Goal: Task Accomplishment & Management: Manage account settings

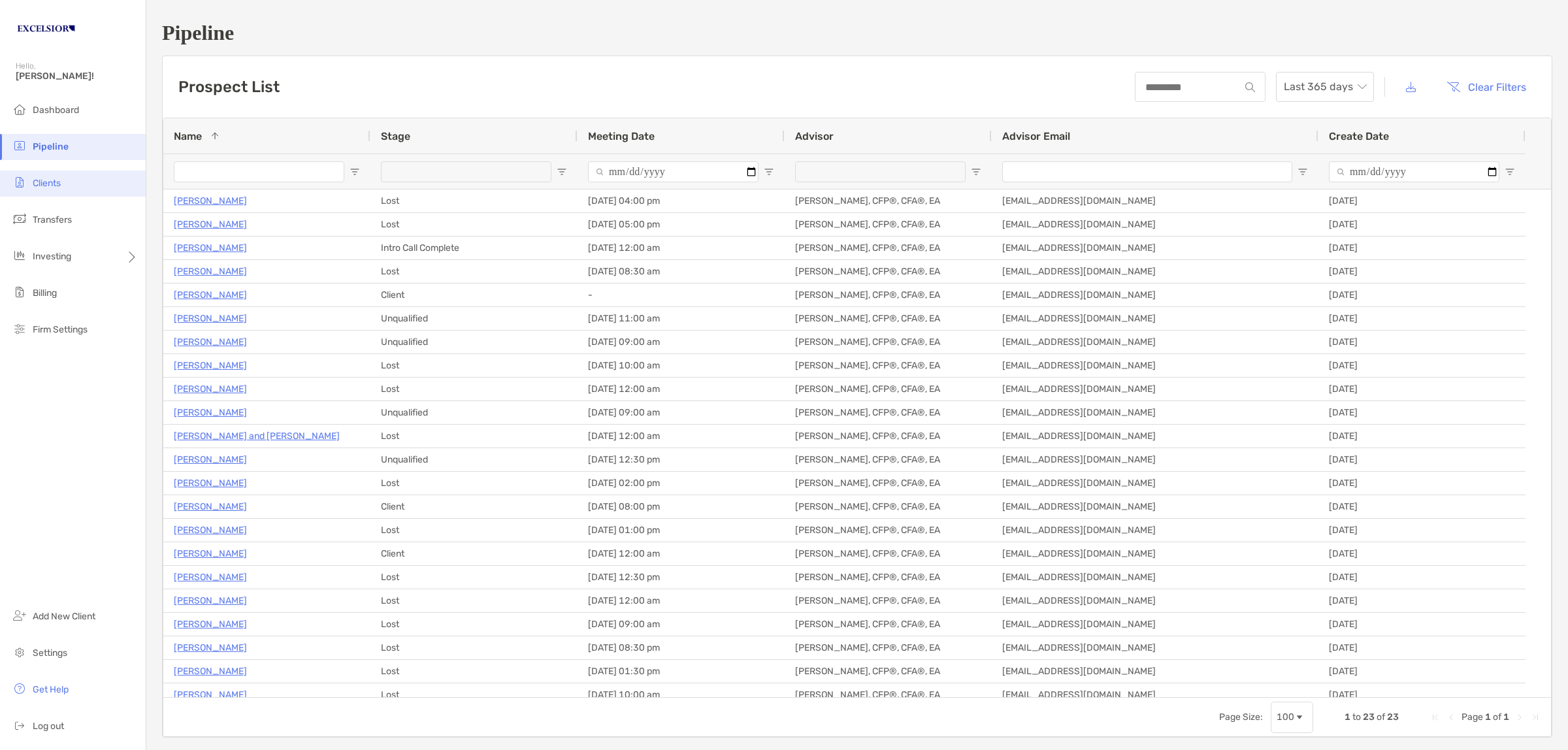
click at [56, 178] on span "Clients" at bounding box center [46, 183] width 28 height 11
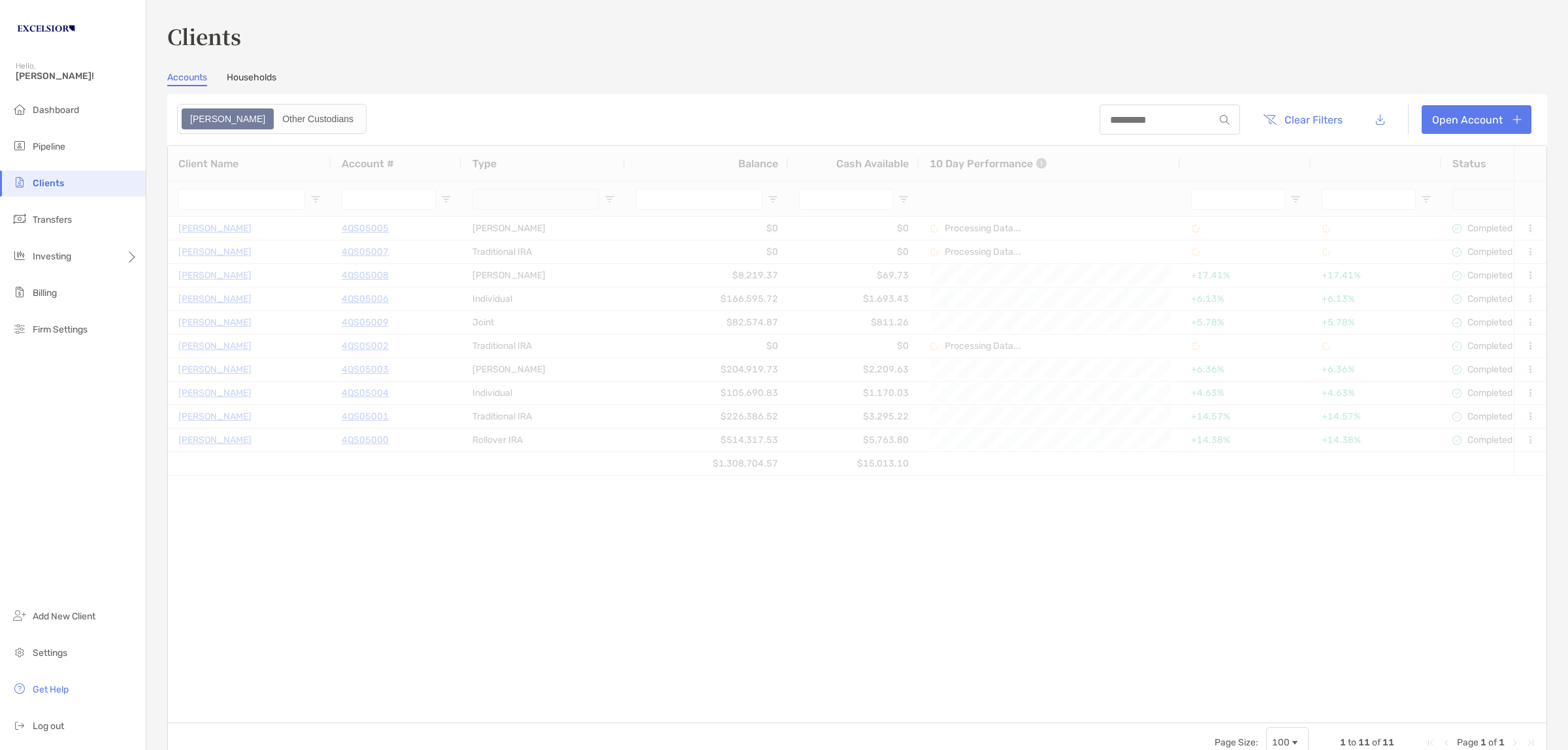
type input "***"
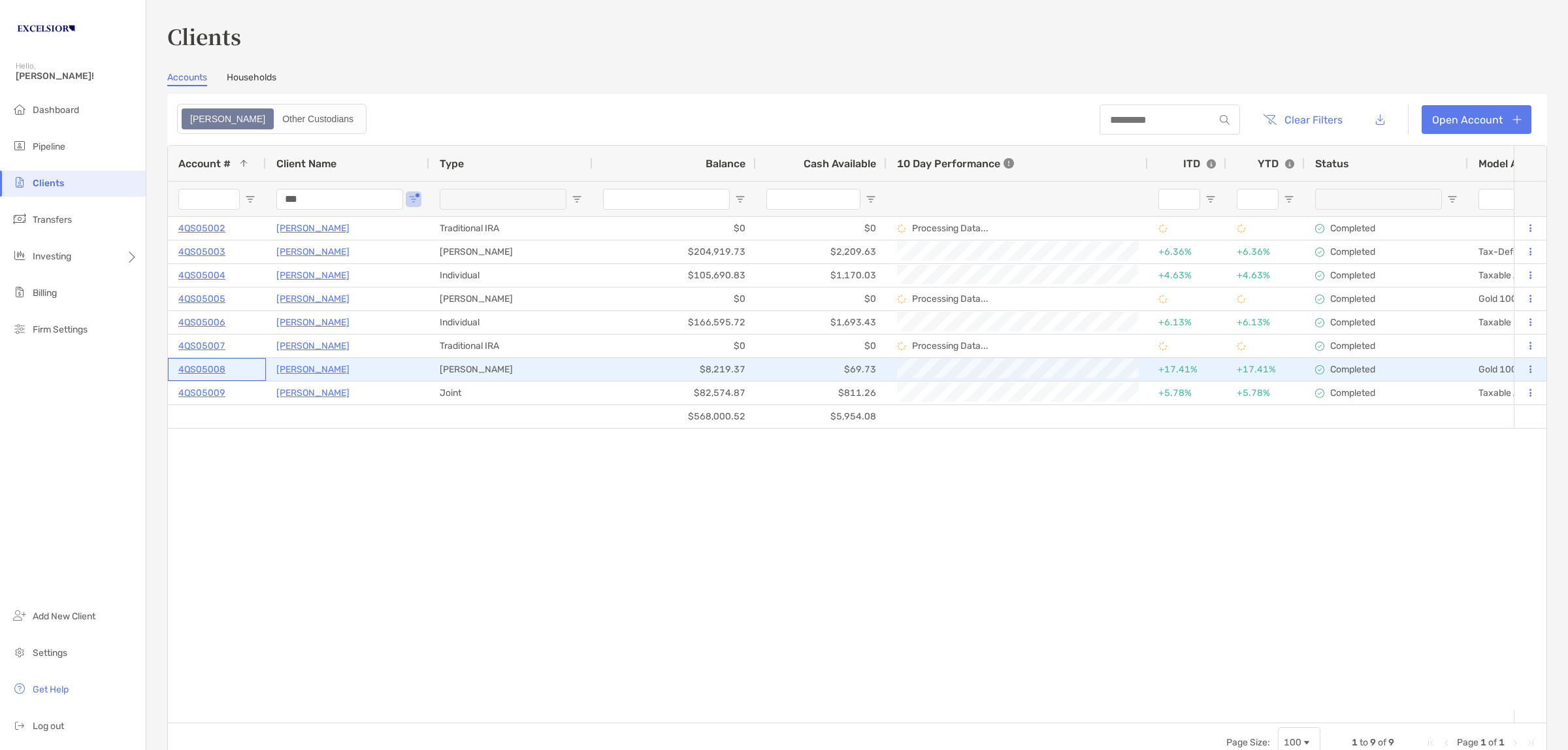
click at [211, 365] on p "4QS05008" at bounding box center [202, 369] width 47 height 16
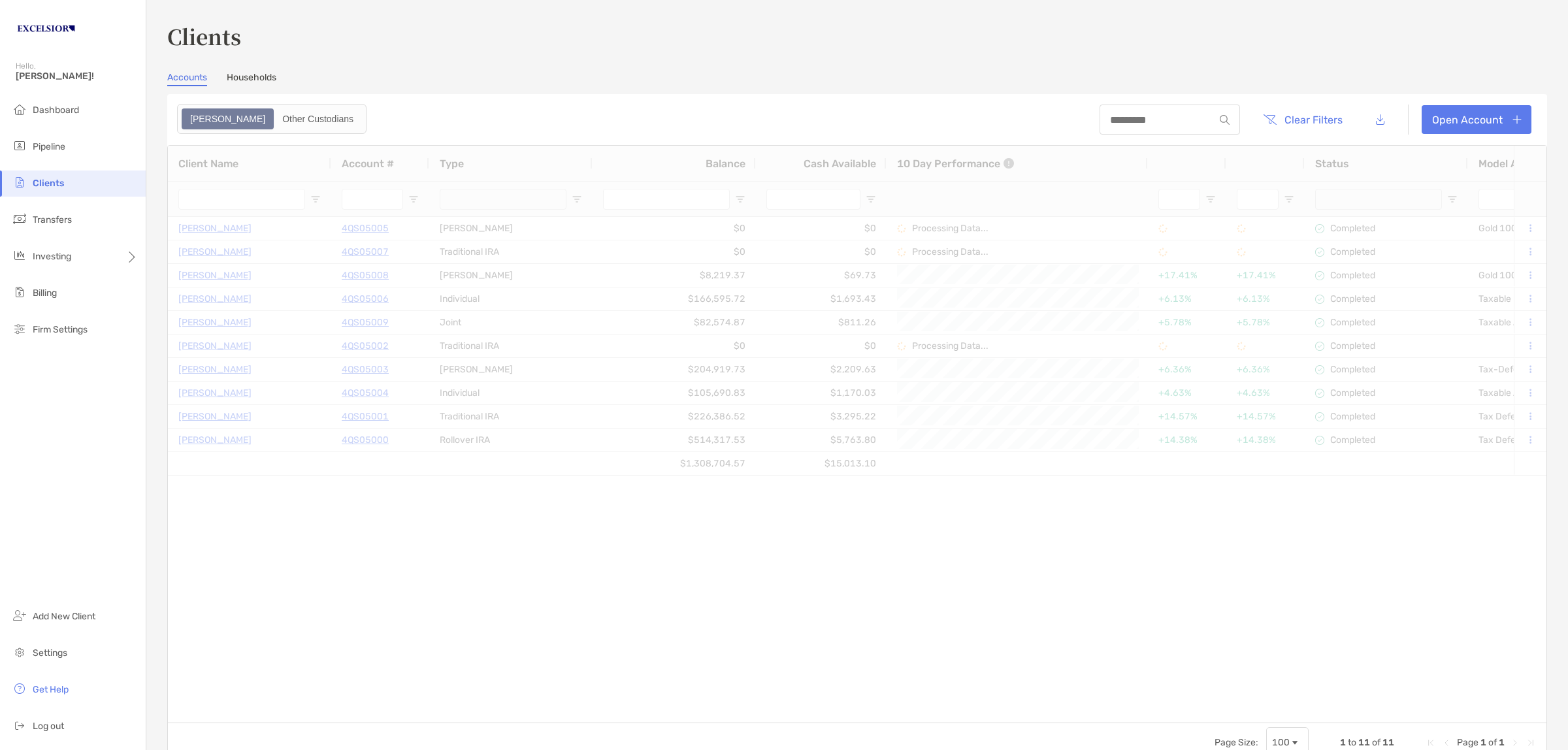
type input "***"
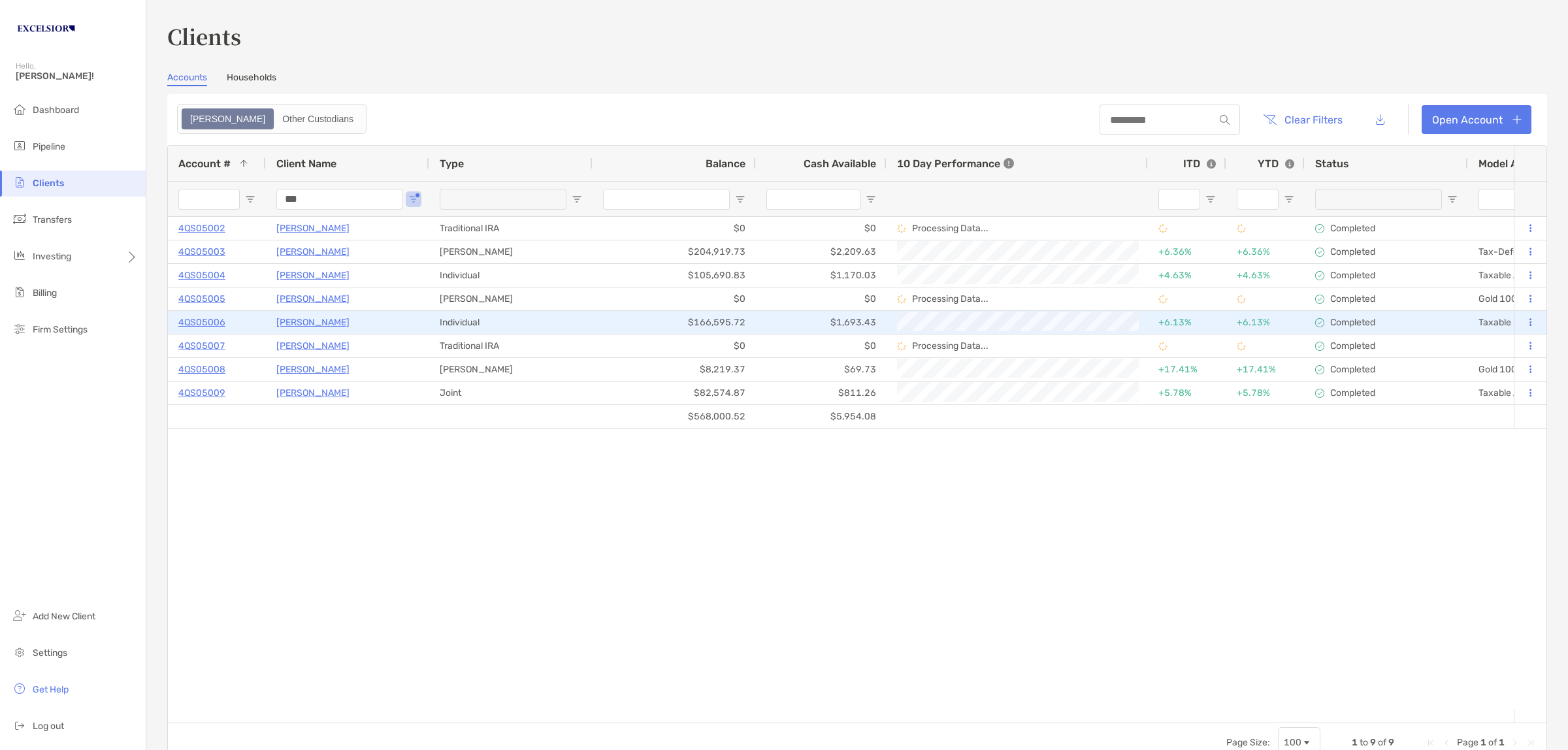
click at [195, 319] on p "4QS05006" at bounding box center [202, 322] width 47 height 16
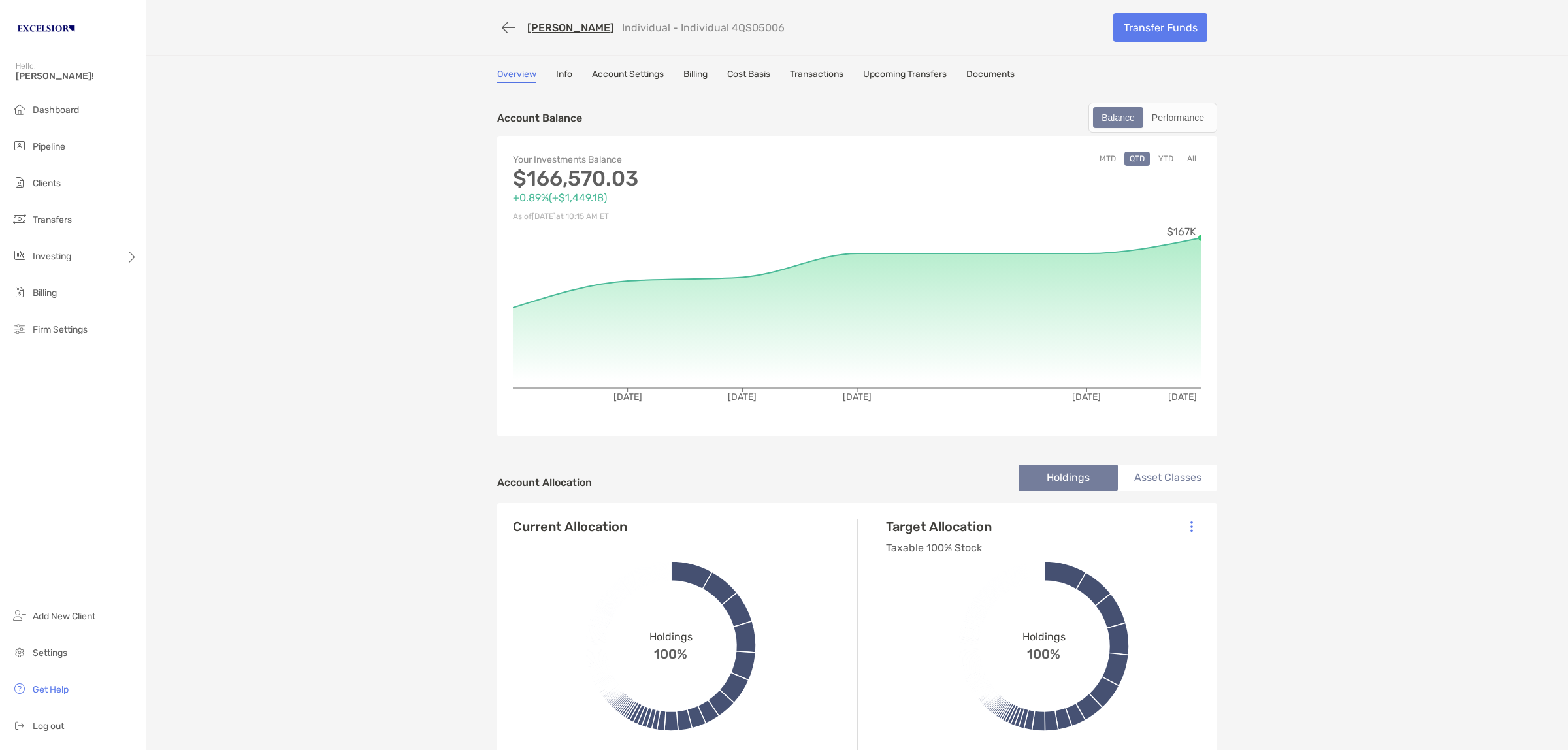
scroll to position [245, 0]
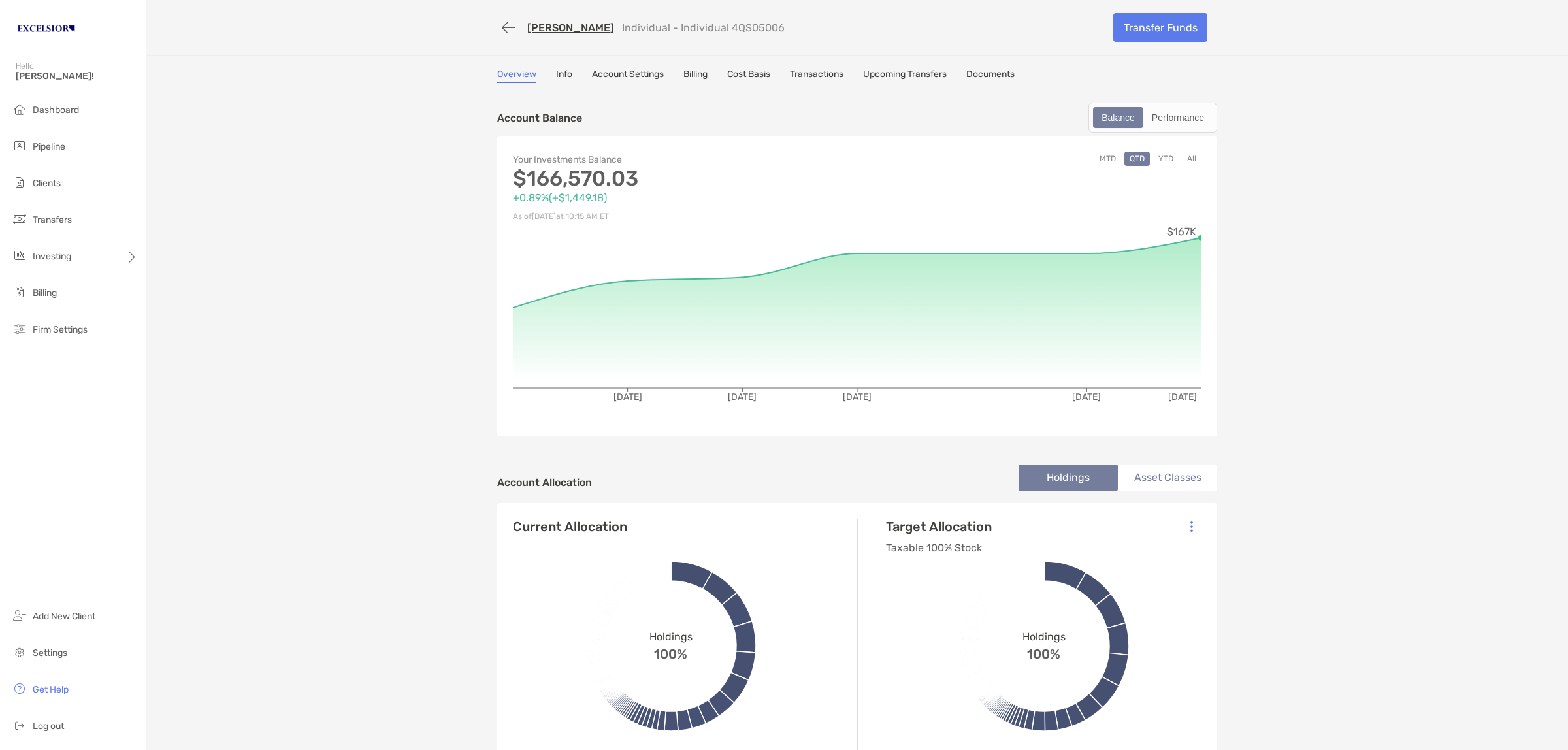
click at [609, 73] on link "Account Settings" at bounding box center [628, 76] width 72 height 14
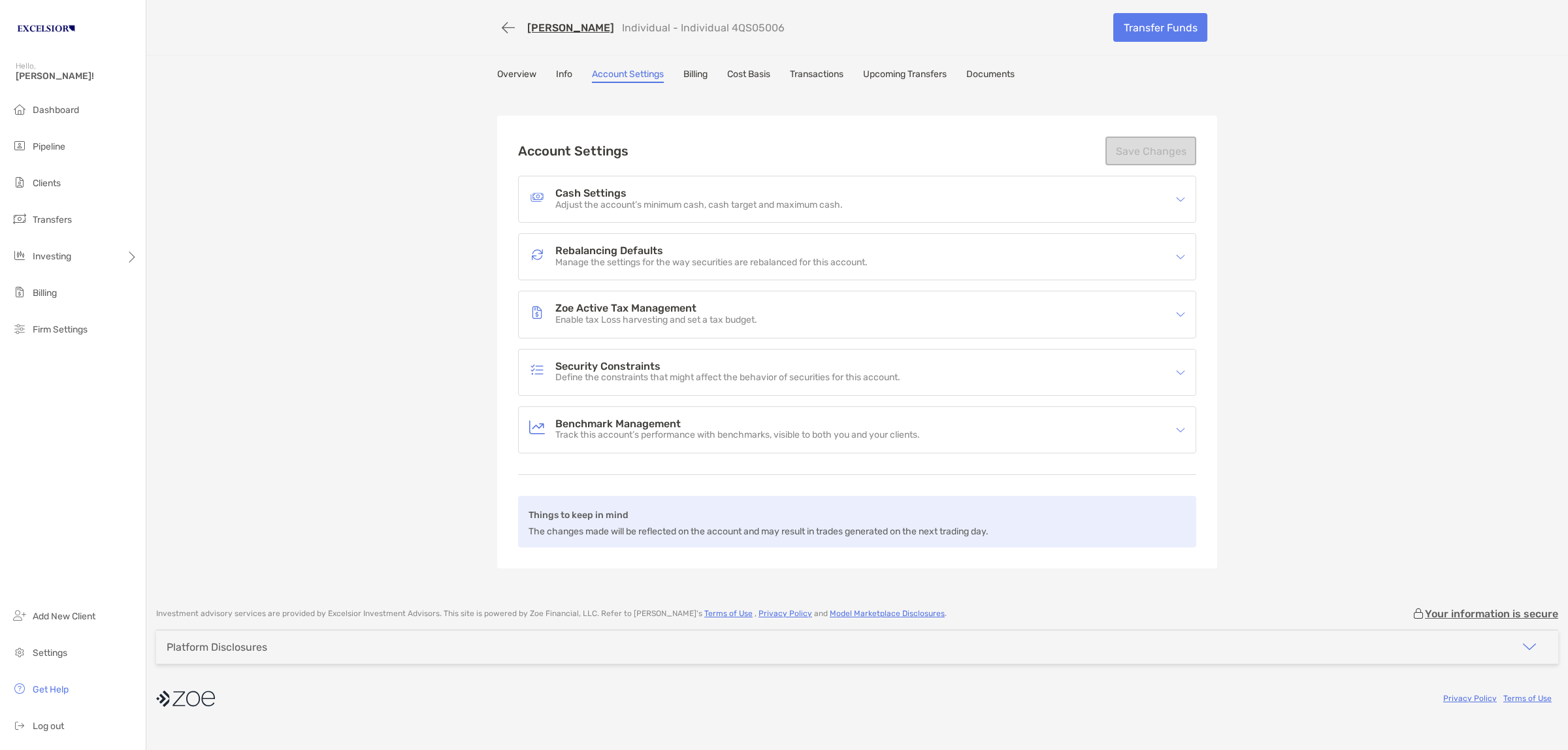
click at [517, 73] on link "Overview" at bounding box center [517, 76] width 39 height 14
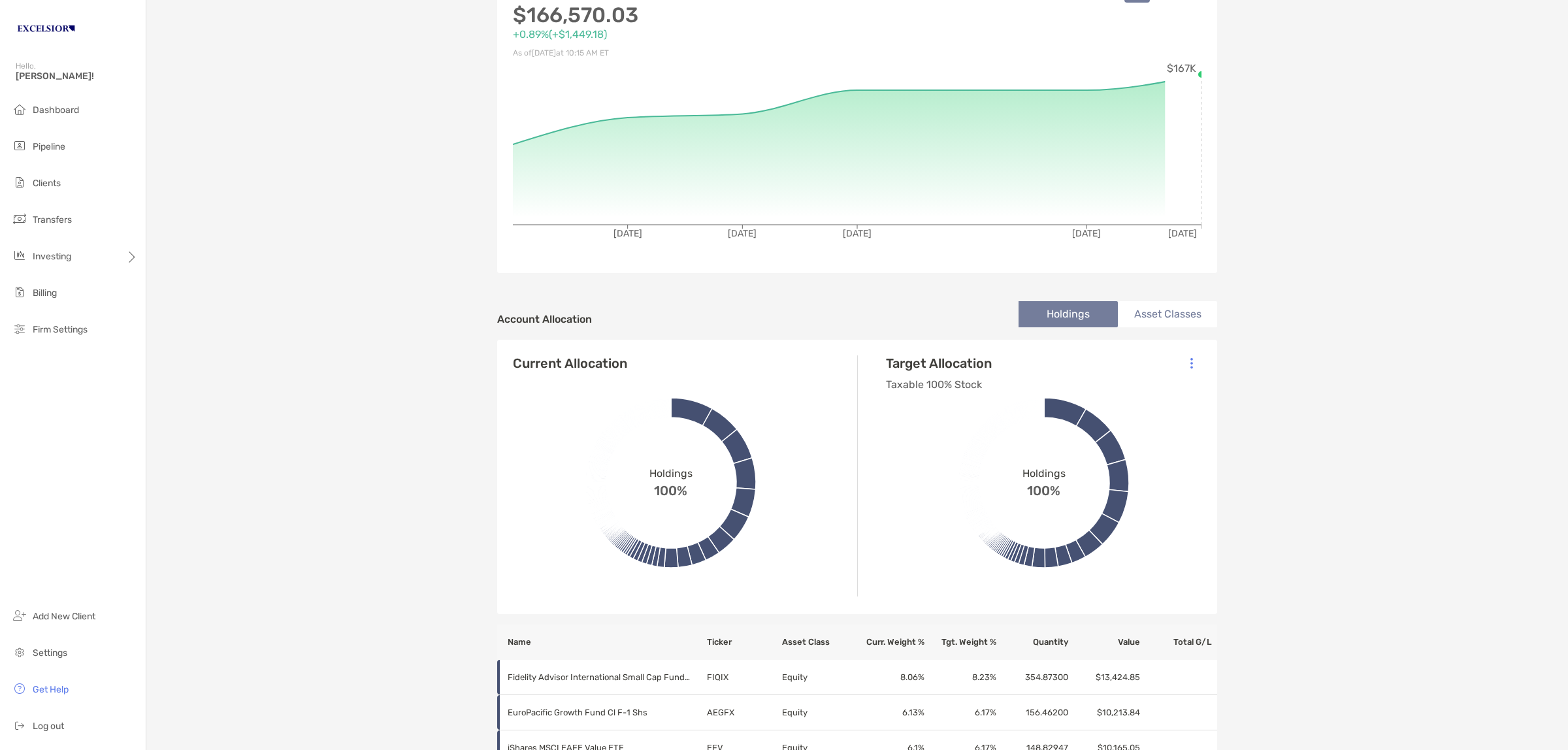
click at [1139, 469] on icon at bounding box center [1044, 483] width 209 height 209
click at [1180, 357] on div at bounding box center [1192, 364] width 30 height 30
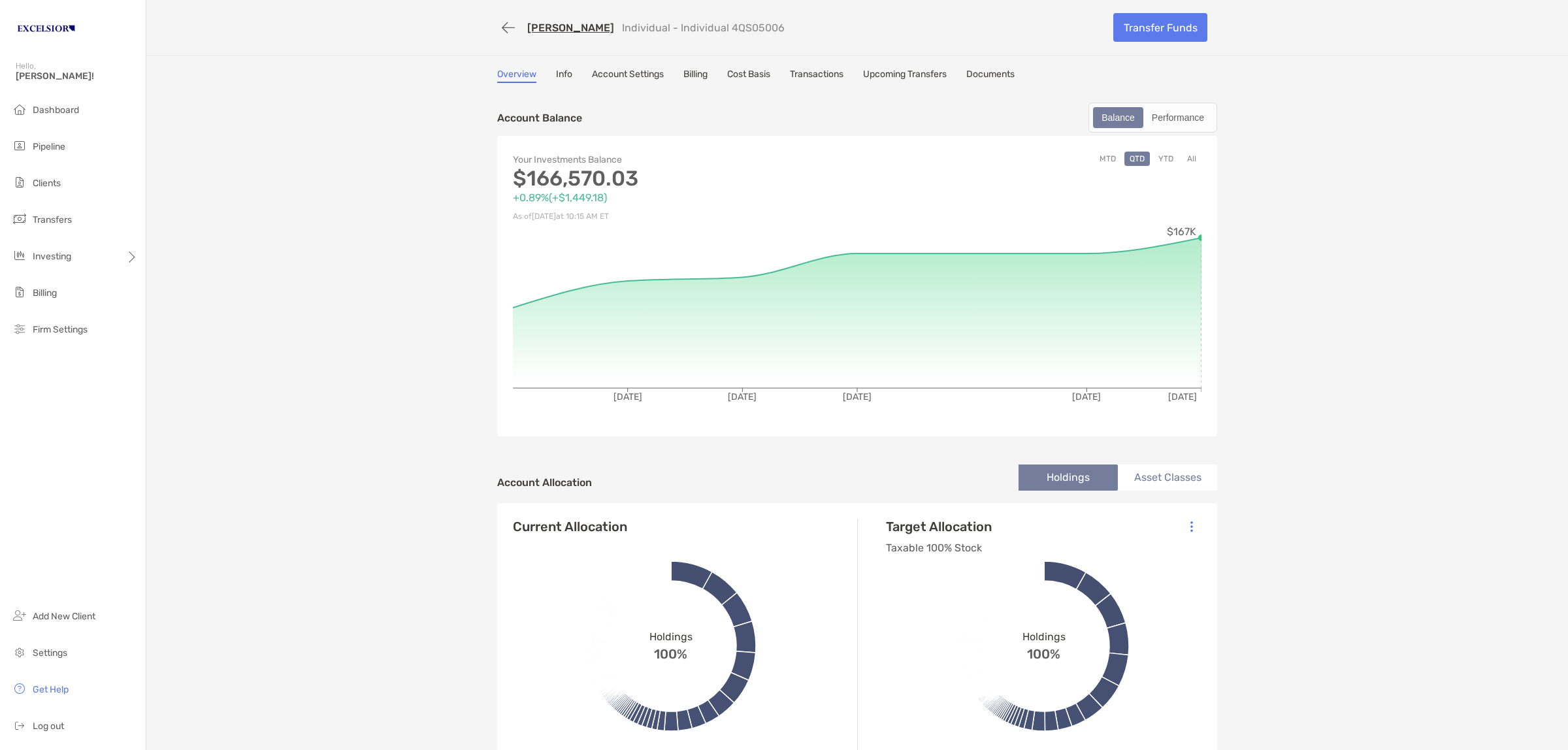
scroll to position [245, 0]
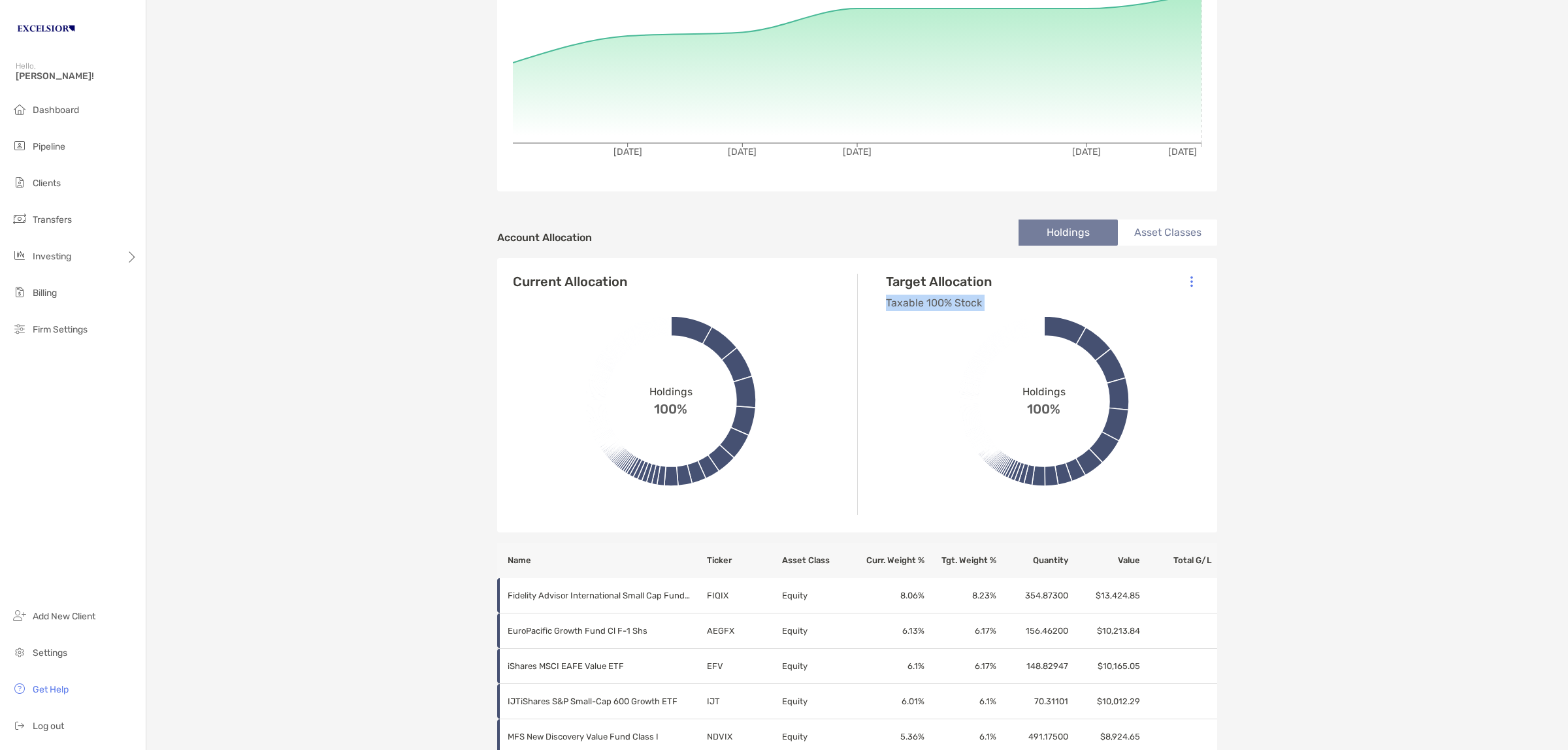
drag, startPoint x: 879, startPoint y: 305, endPoint x: 964, endPoint y: 296, distance: 85.5
click at [964, 296] on div "Target Allocation Taxable 100% Stock Holdings 100% FYBR 0.07%" at bounding box center [1043, 403] width 347 height 259
copy div "Taxable 100% Stock"
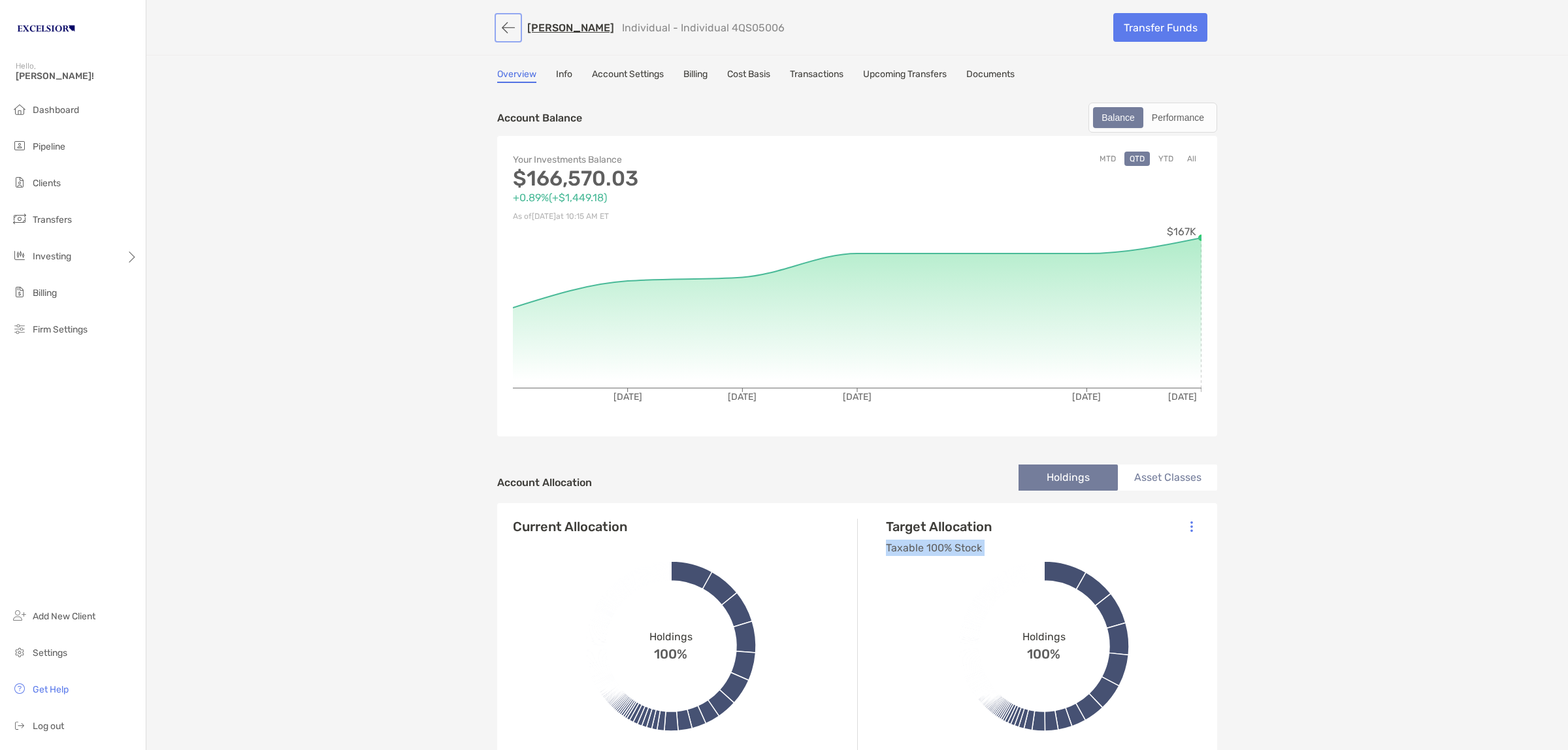
click at [504, 26] on button "button" at bounding box center [509, 27] width 22 height 24
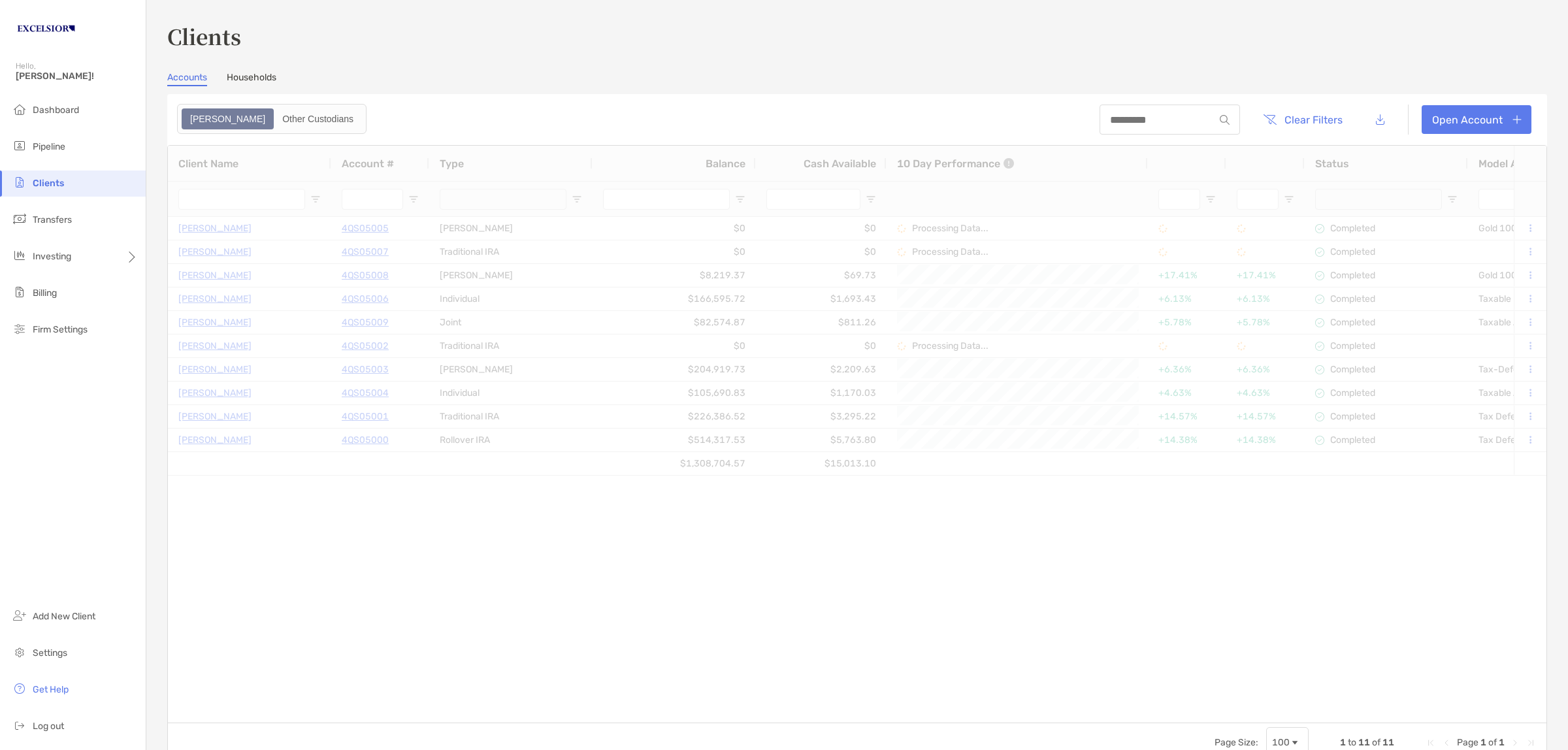
type input "***"
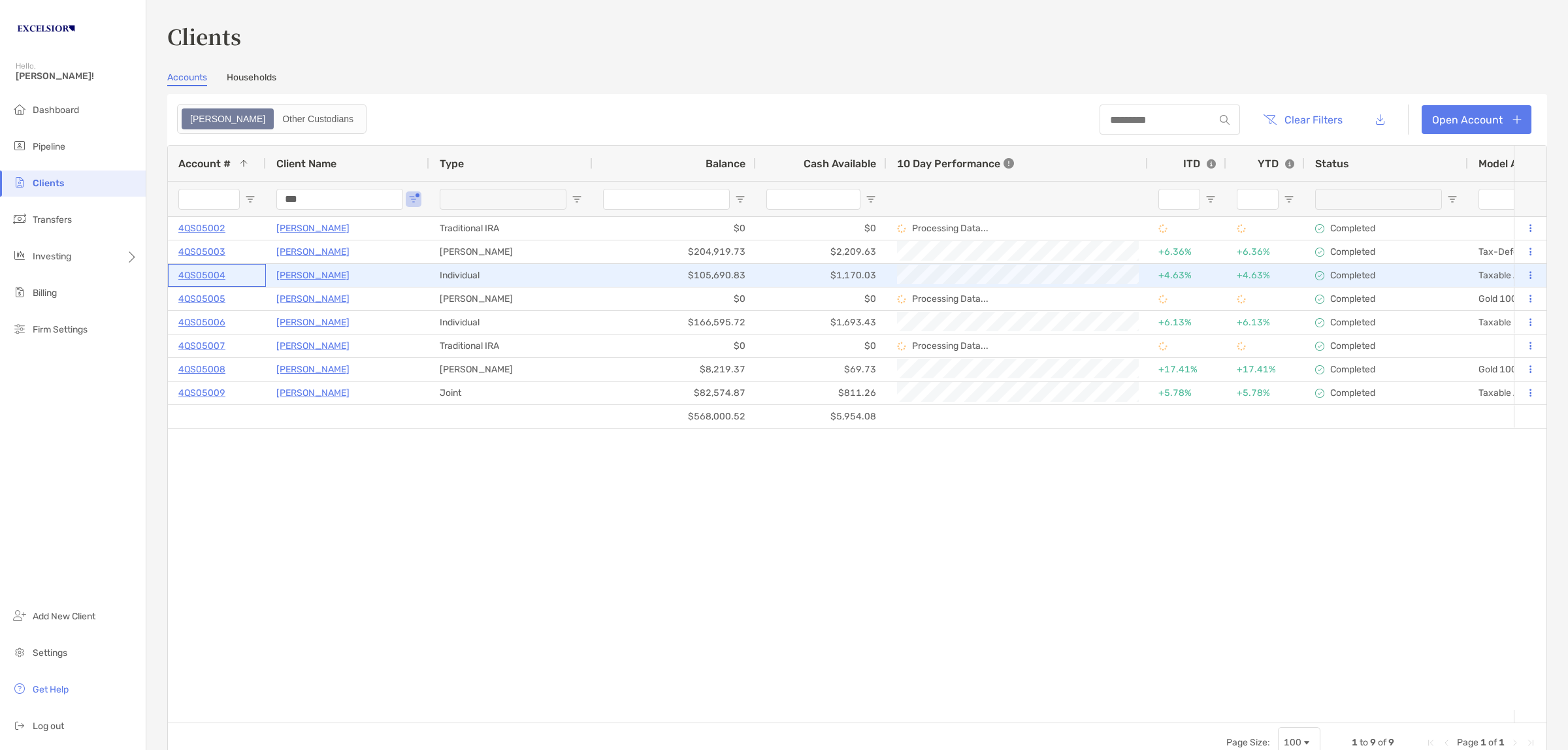
click at [212, 270] on p "4QS05004" at bounding box center [202, 275] width 47 height 16
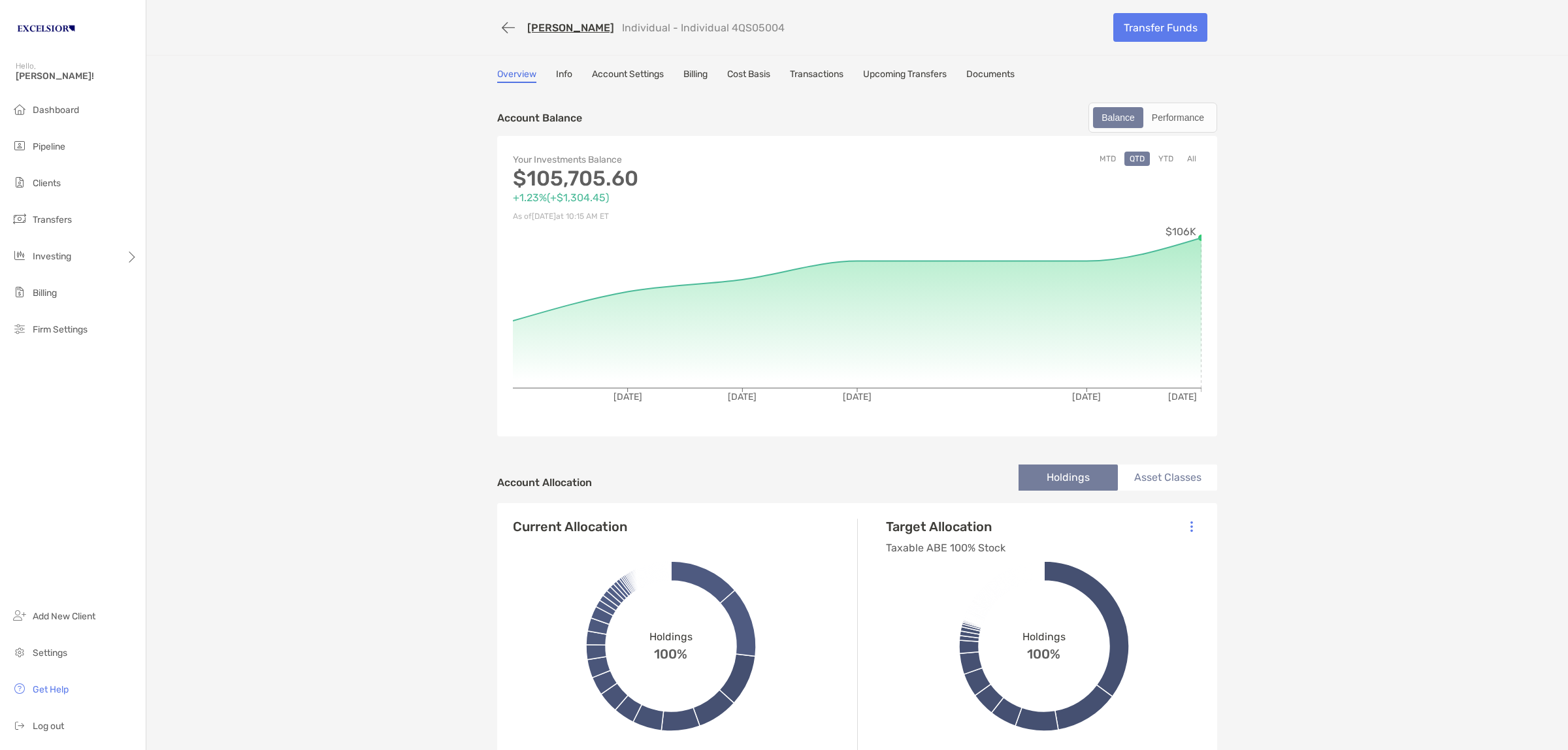
click at [505, 24] on button "button" at bounding box center [509, 27] width 22 height 24
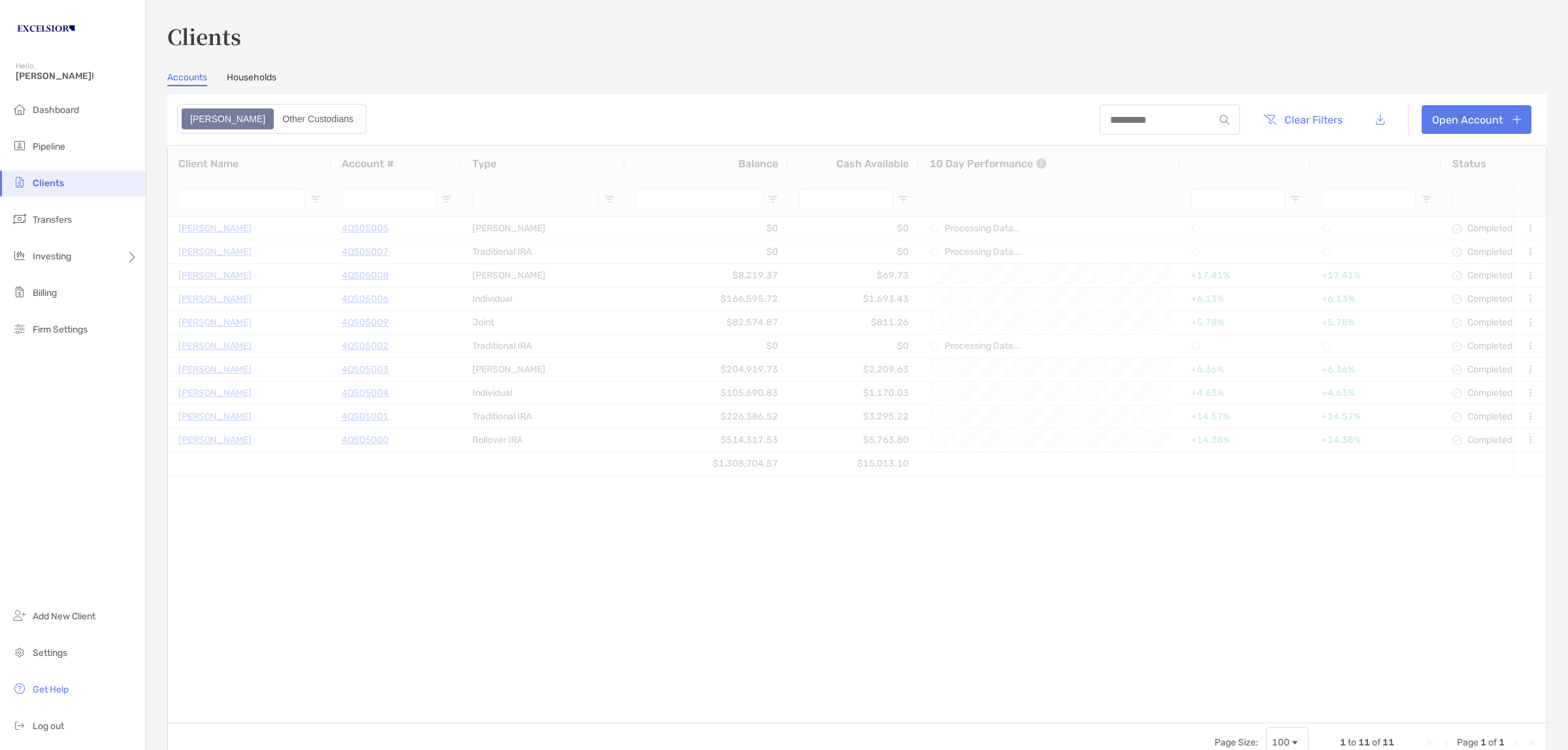
type input "***"
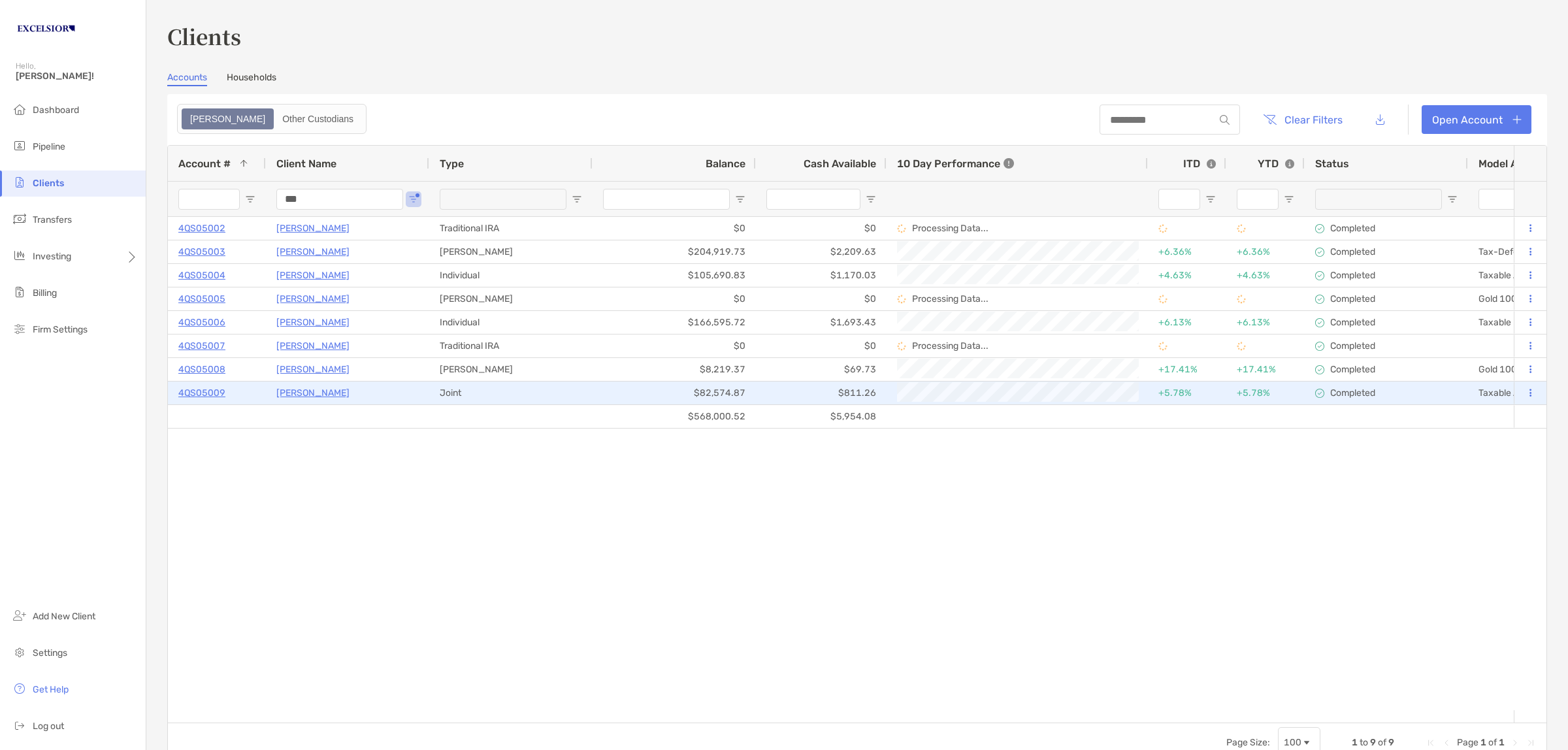
click at [213, 387] on p "4QS05009" at bounding box center [202, 393] width 47 height 16
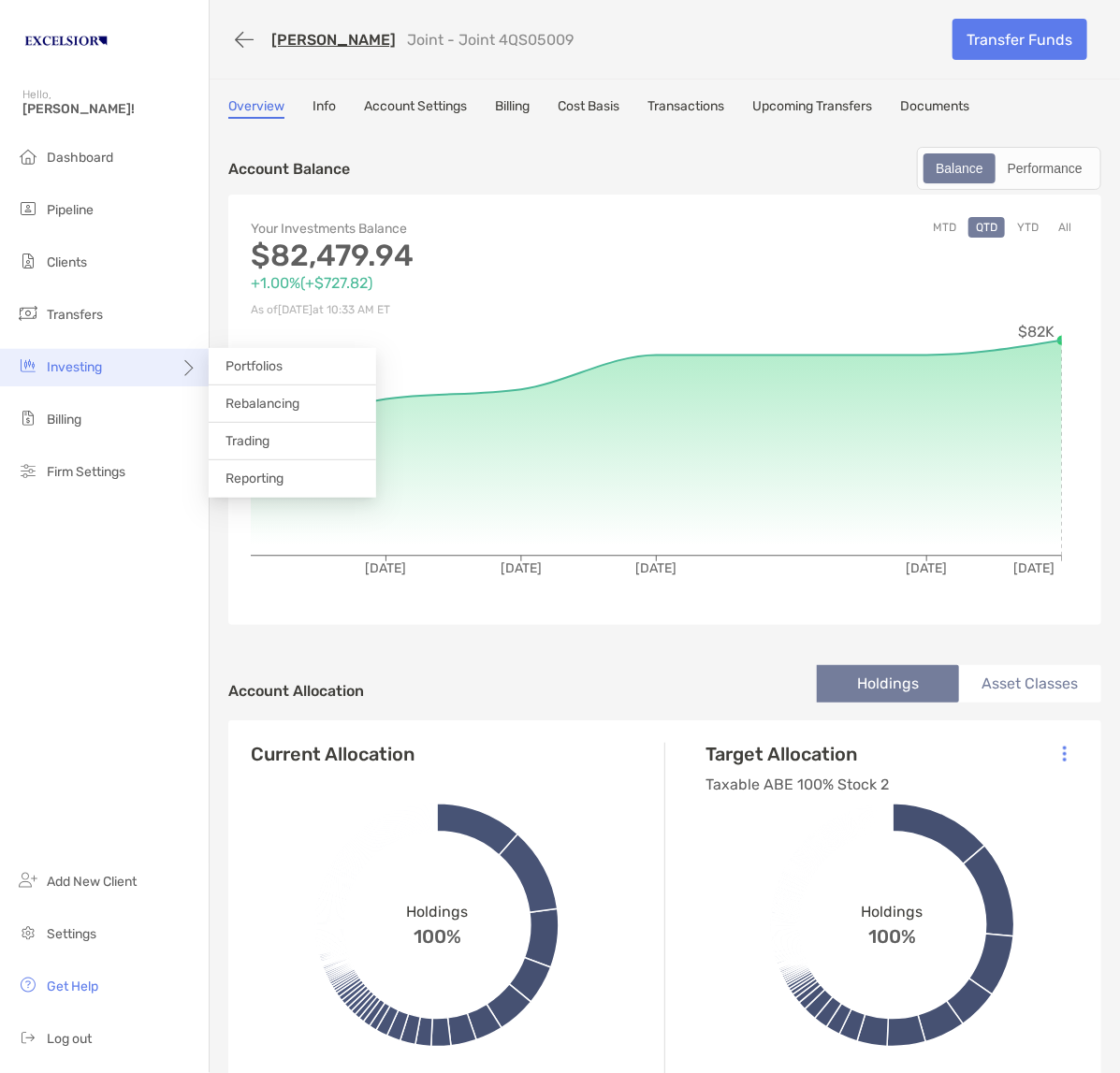
click at [99, 372] on span "Investing" at bounding box center [74, 367] width 55 height 16
click at [287, 363] on li "Portfolios" at bounding box center [292, 367] width 168 height 37
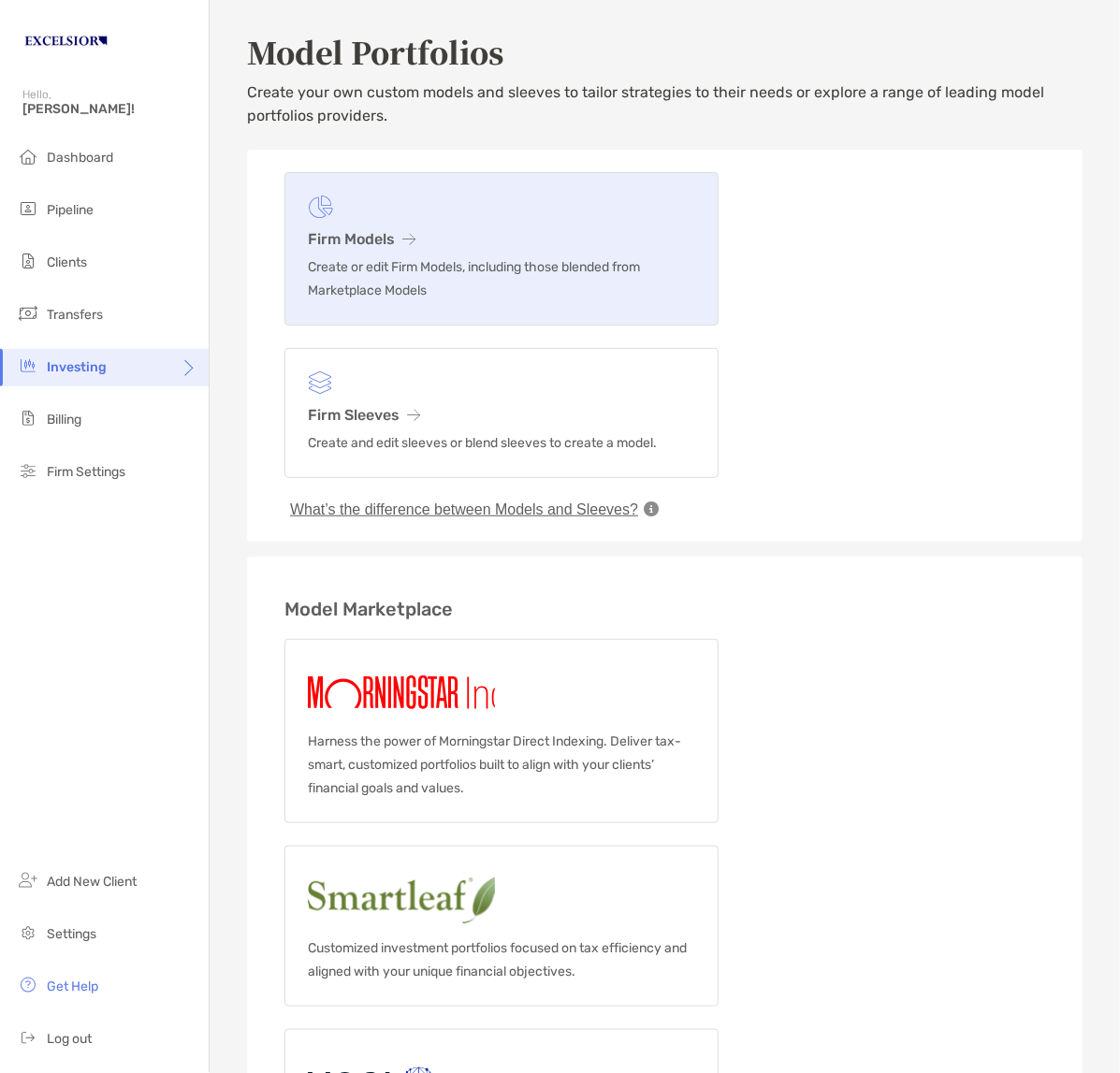
click at [334, 230] on h3 "Firm Models" at bounding box center [502, 239] width 388 height 18
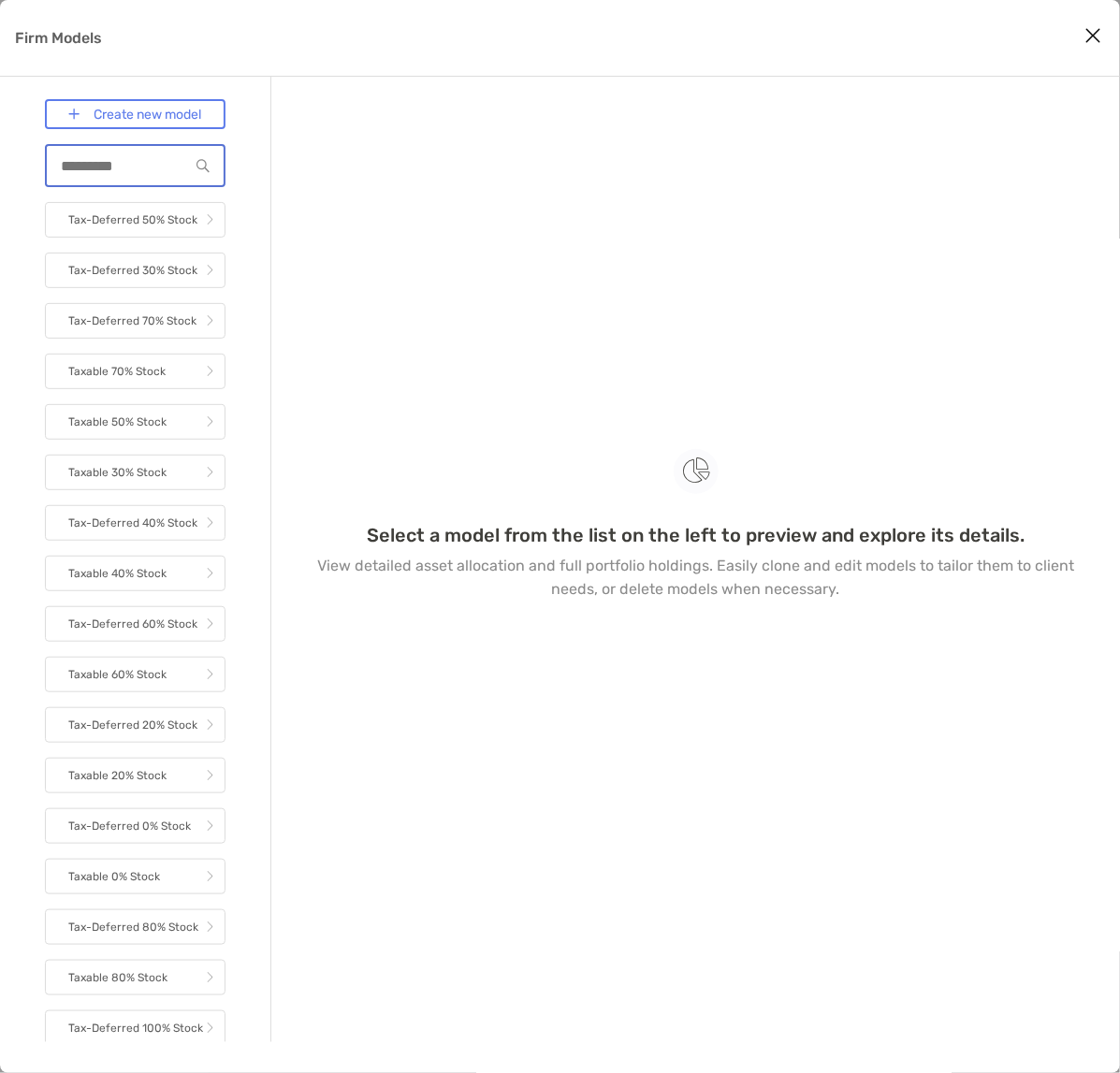
click at [66, 162] on input "Firm Models" at bounding box center [118, 166] width 142 height 16
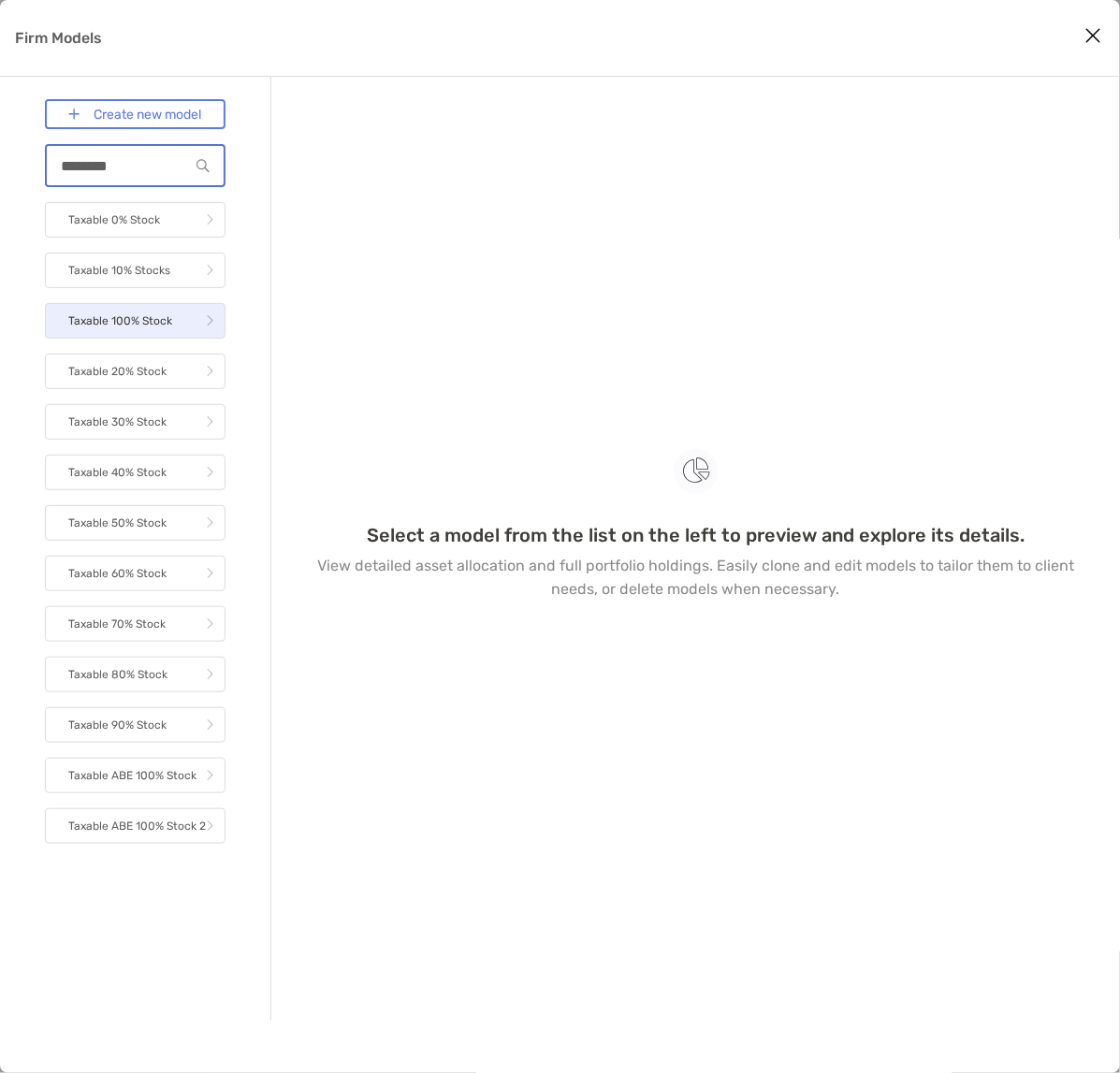
type input "*******"
click at [153, 318] on p "Taxable 100% Stock" at bounding box center [120, 321] width 104 height 23
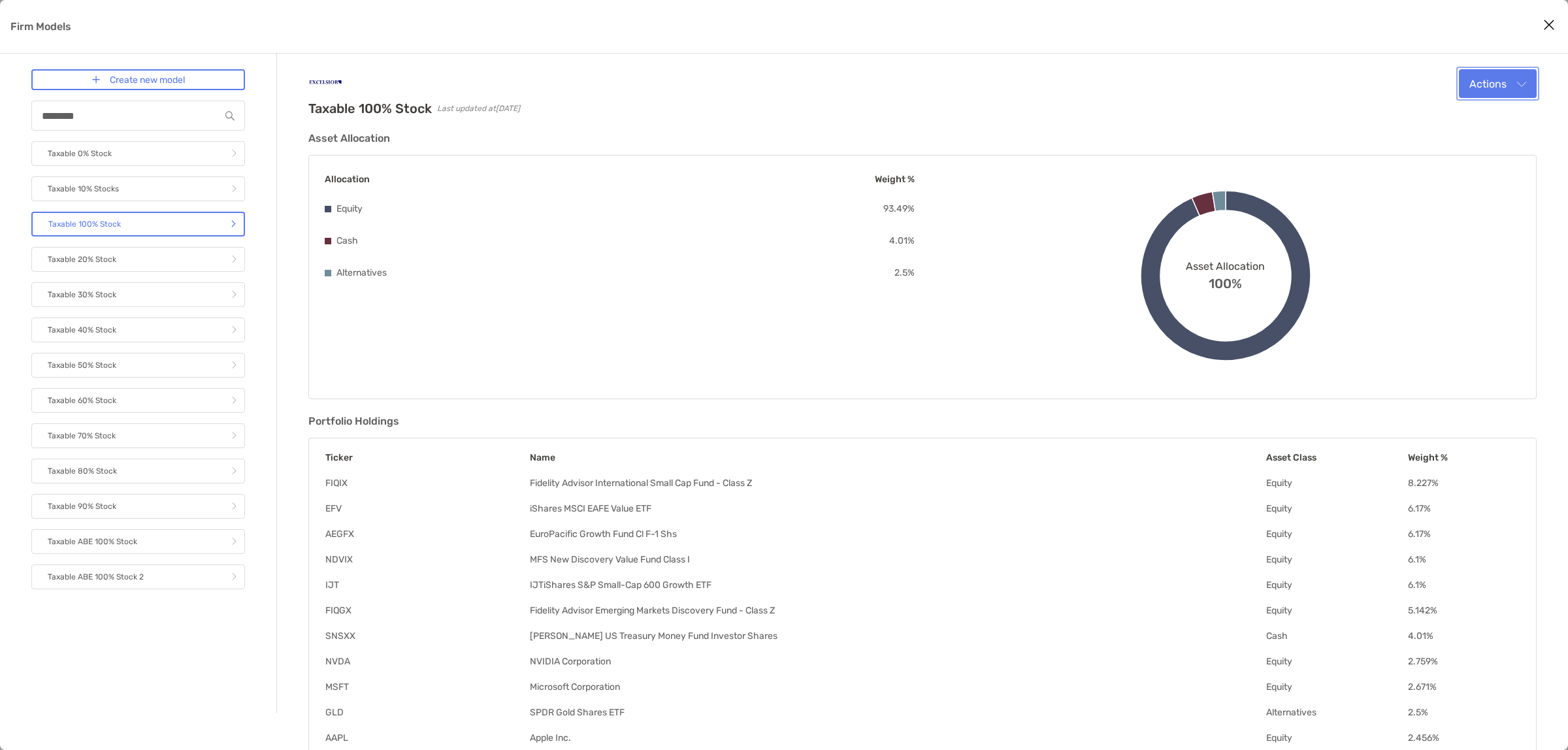
click at [1519, 80] on button "Actions" at bounding box center [1497, 84] width 78 height 29
click at [1436, 112] on span "Edit" at bounding box center [1445, 115] width 20 height 12
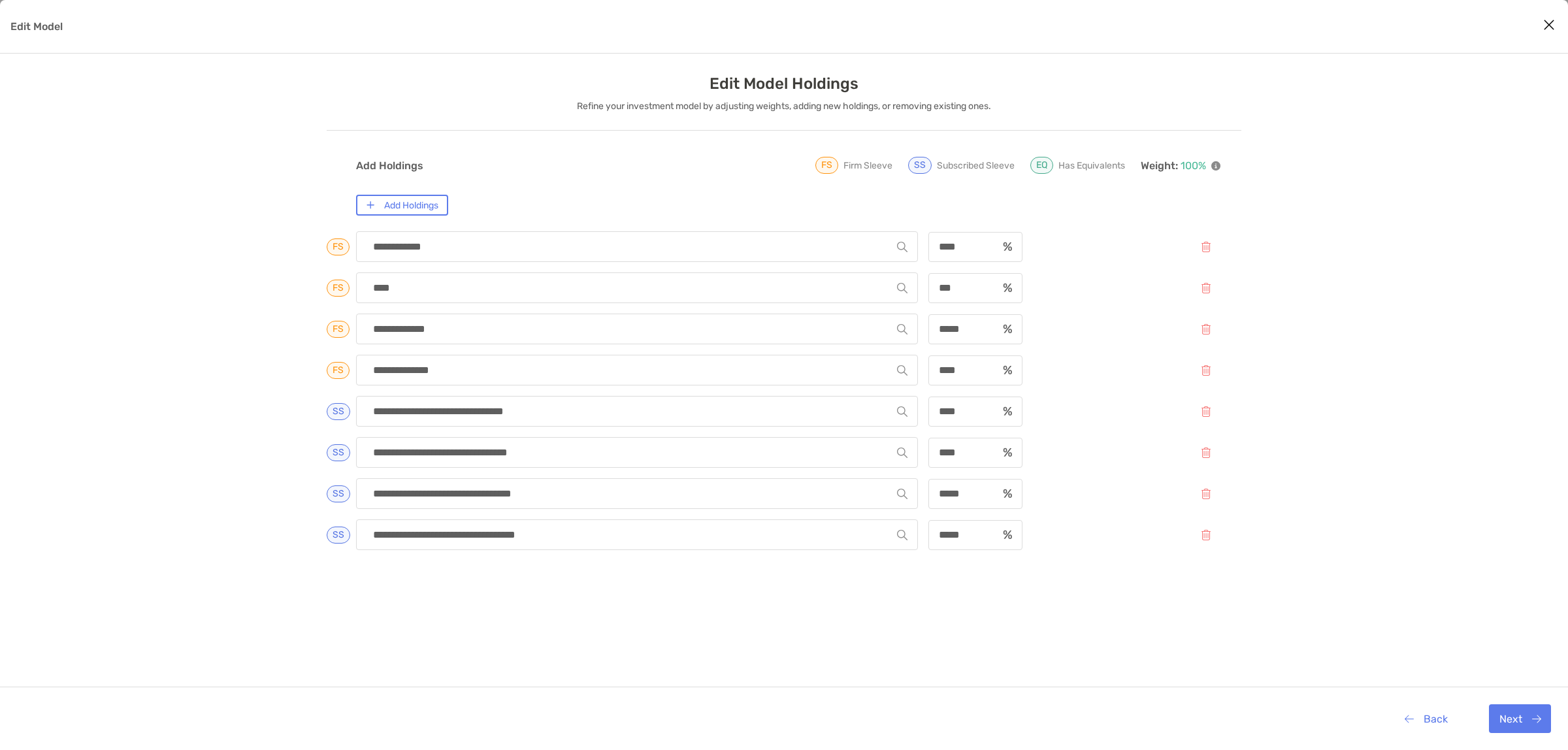
click at [1032, 41] on div "Edit Model" at bounding box center [784, 27] width 1568 height 54
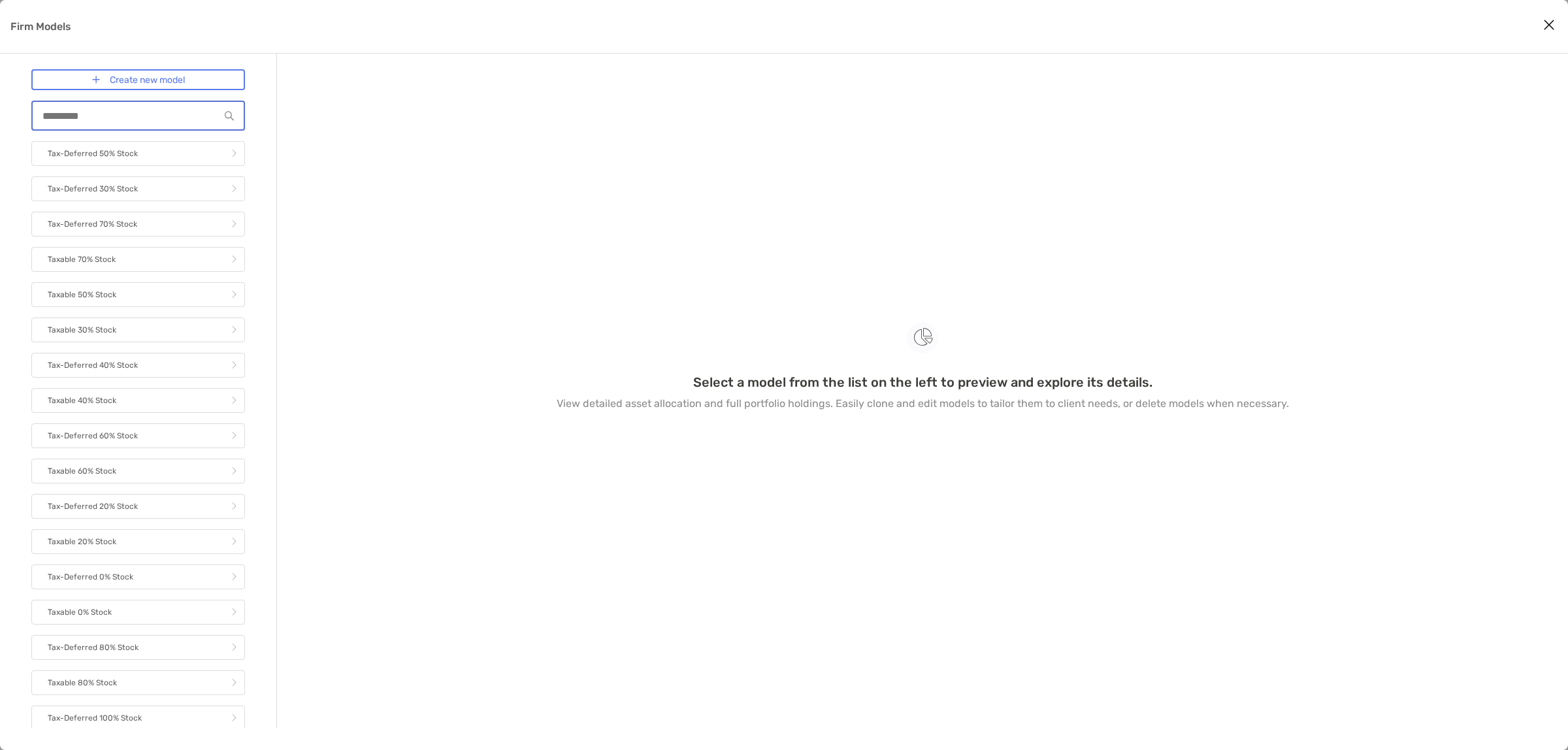
click at [74, 119] on input "Firm Models" at bounding box center [126, 116] width 187 height 11
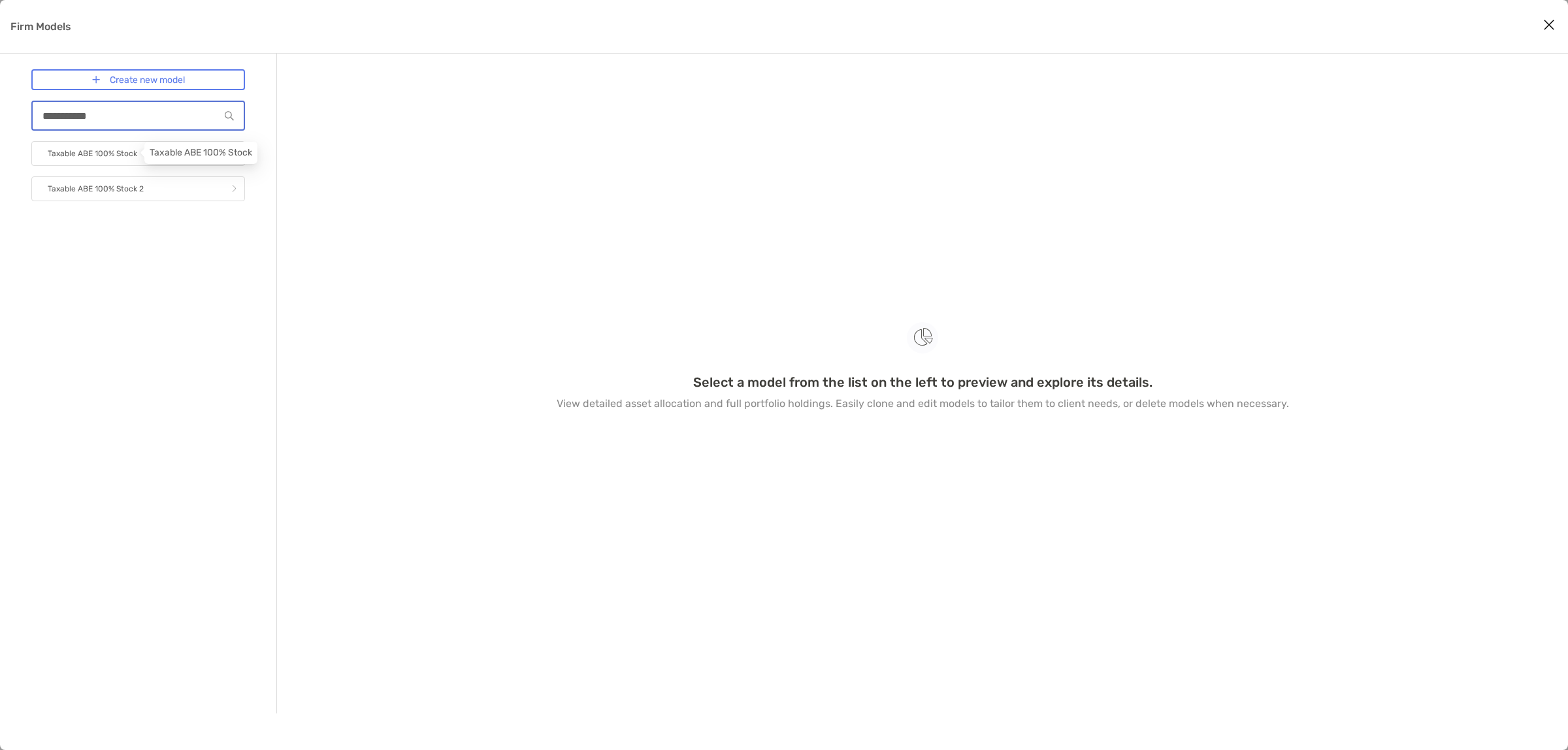
type input "**********"
click at [108, 158] on p "Taxable ABE 100% Stock" at bounding box center [92, 154] width 90 height 16
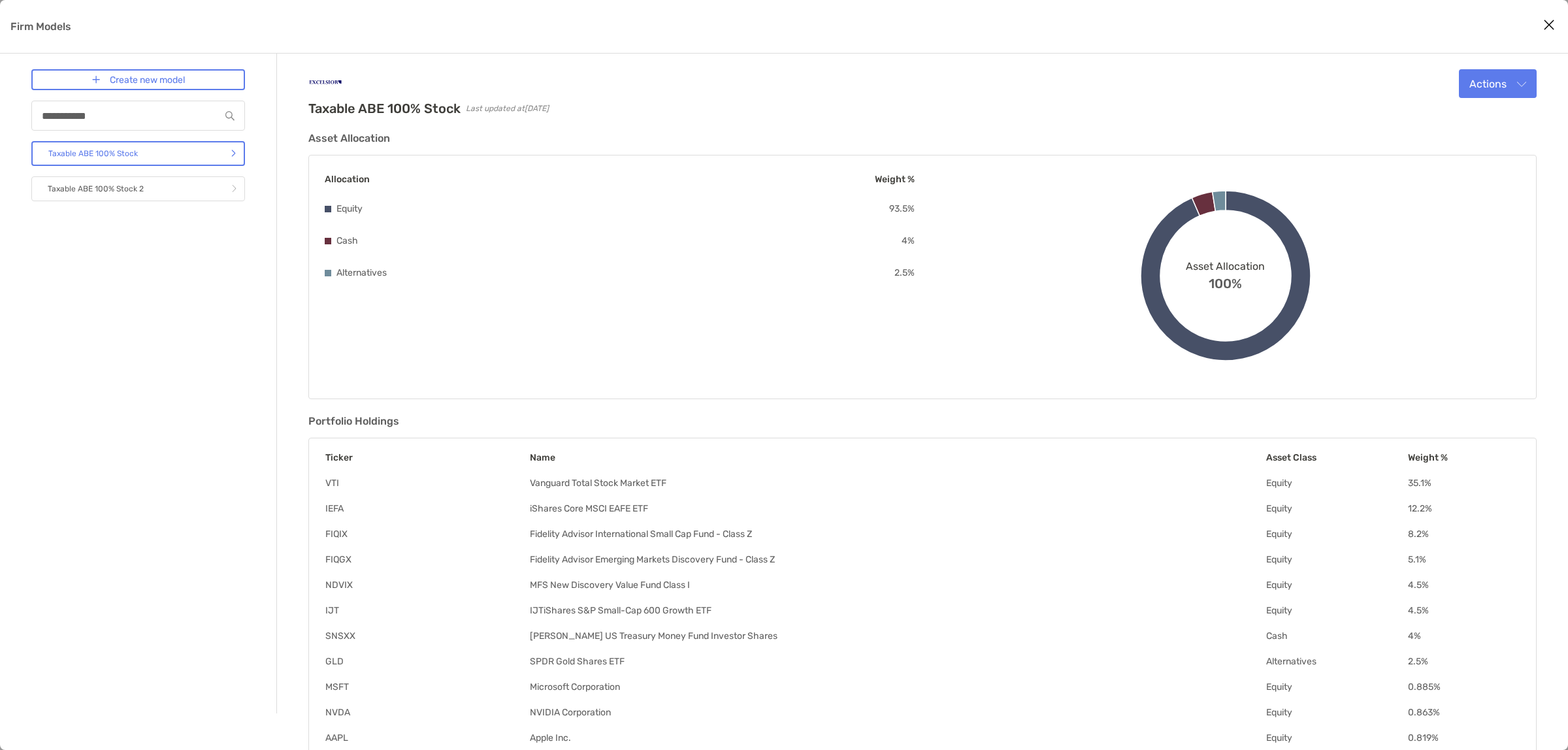
click at [1304, 80] on div "Taxable ABE 100% Stock Last updated at [DATE] Actions Edit Clone Delete" at bounding box center [922, 93] width 1228 height 47
click at [1500, 86] on button "Actions" at bounding box center [1497, 84] width 78 height 29
click at [1462, 122] on button "Edit" at bounding box center [1480, 115] width 111 height 33
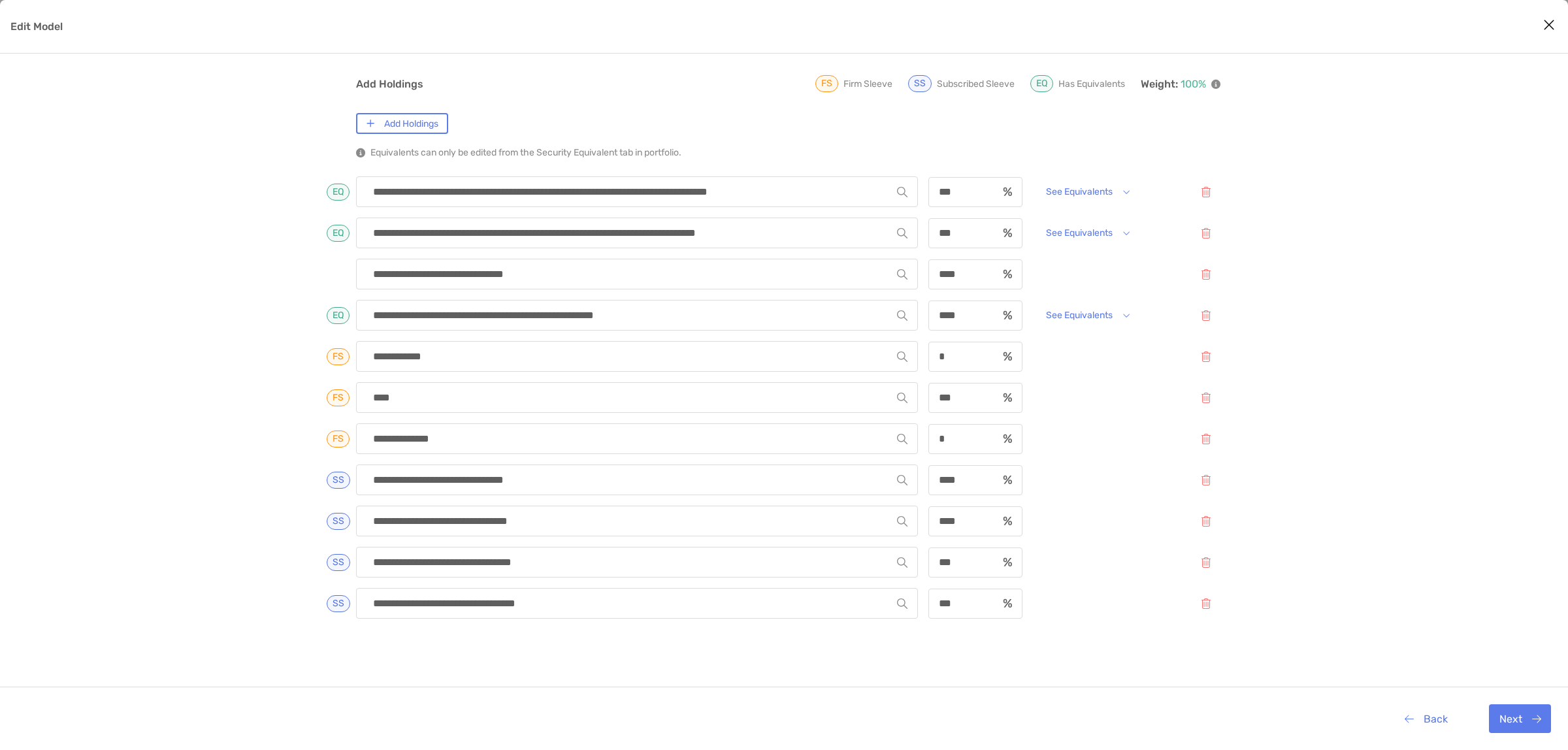
scroll to position [148, 0]
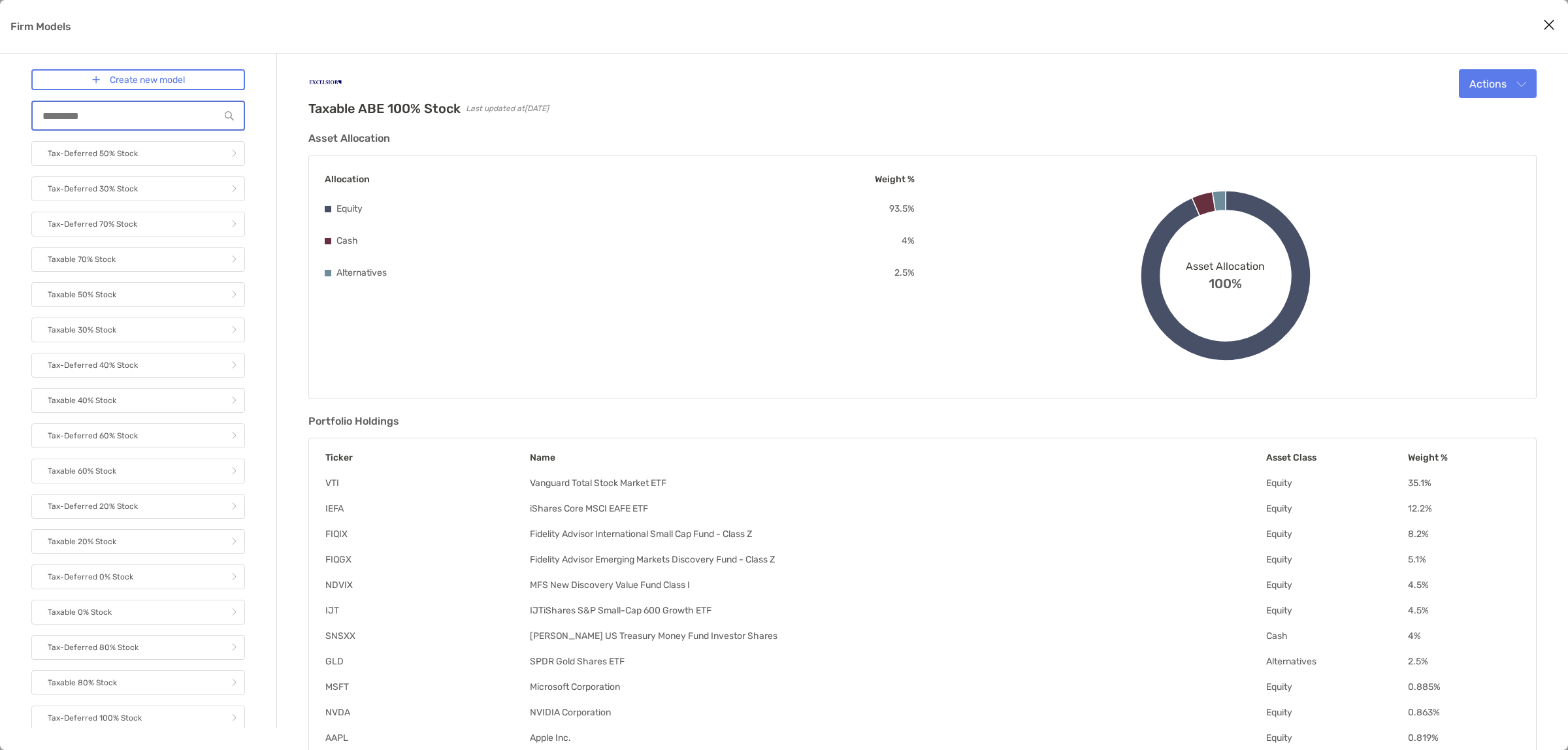
click at [105, 111] on input "Firm Models" at bounding box center [126, 116] width 187 height 11
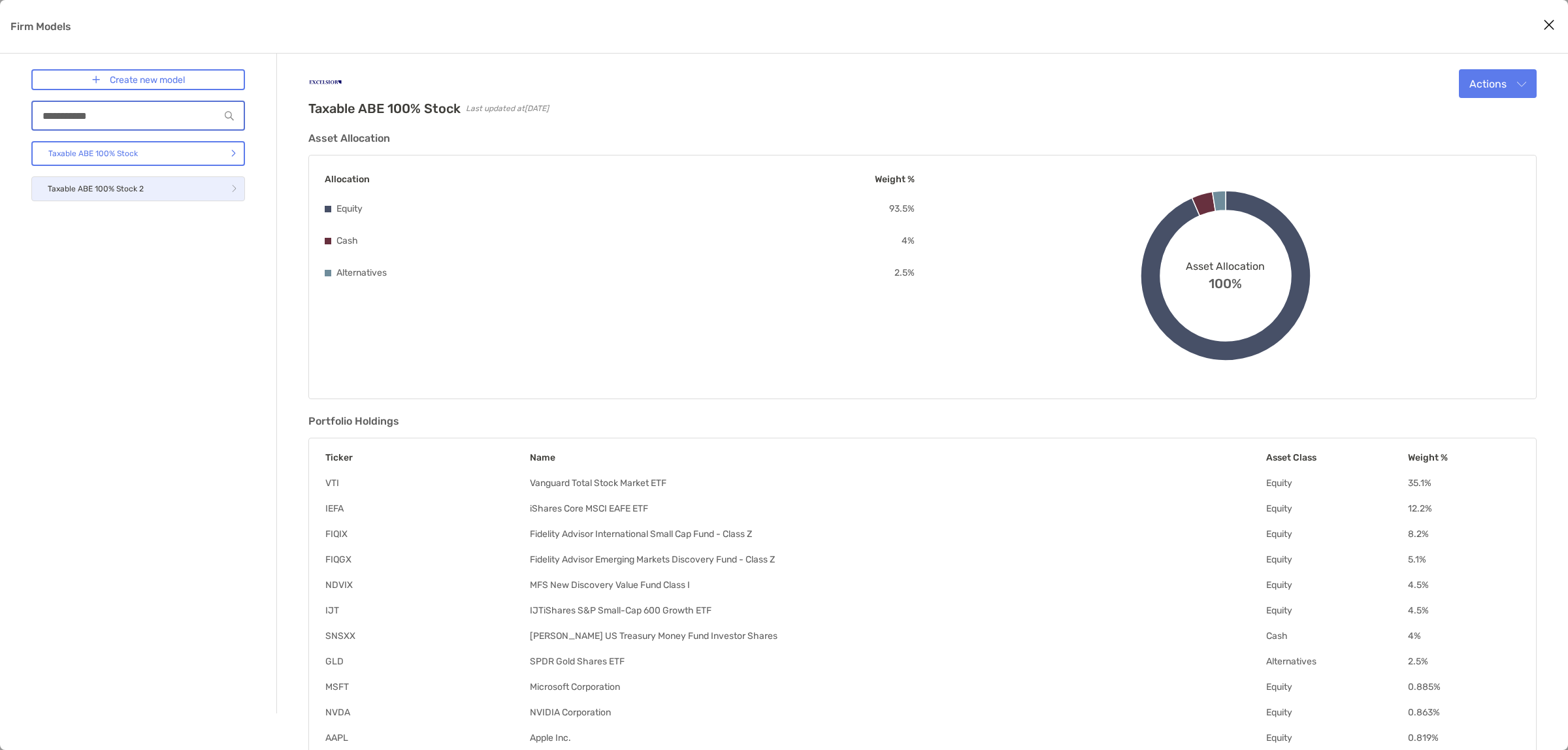
type input "**********"
click at [110, 185] on p "Taxable ABE 100% Stock 2" at bounding box center [95, 189] width 96 height 16
click at [1497, 84] on button "Actions" at bounding box center [1497, 84] width 78 height 29
click at [1460, 121] on button "Edit" at bounding box center [1480, 115] width 111 height 33
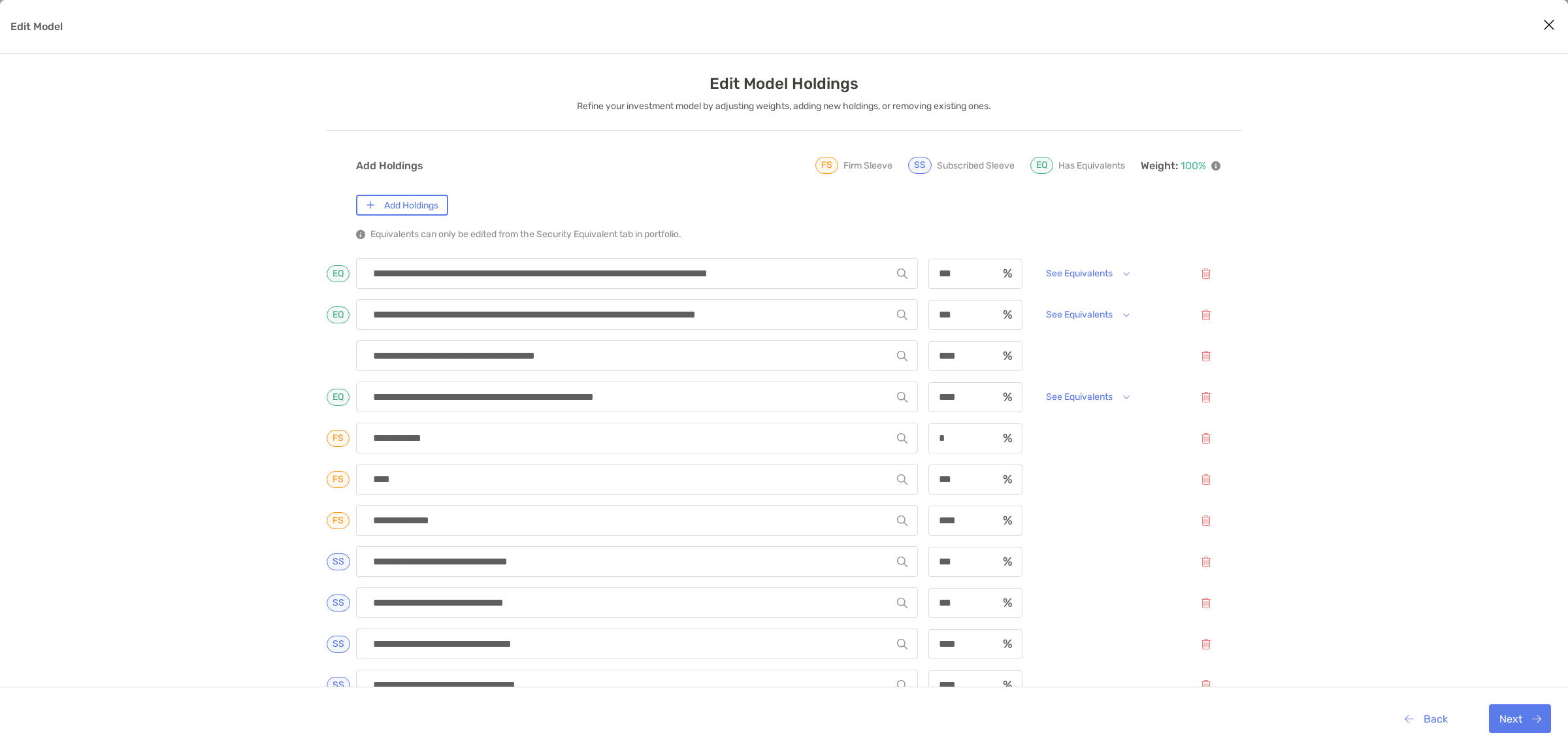
scroll to position [148, 0]
